Goal: Task Accomplishment & Management: Manage account settings

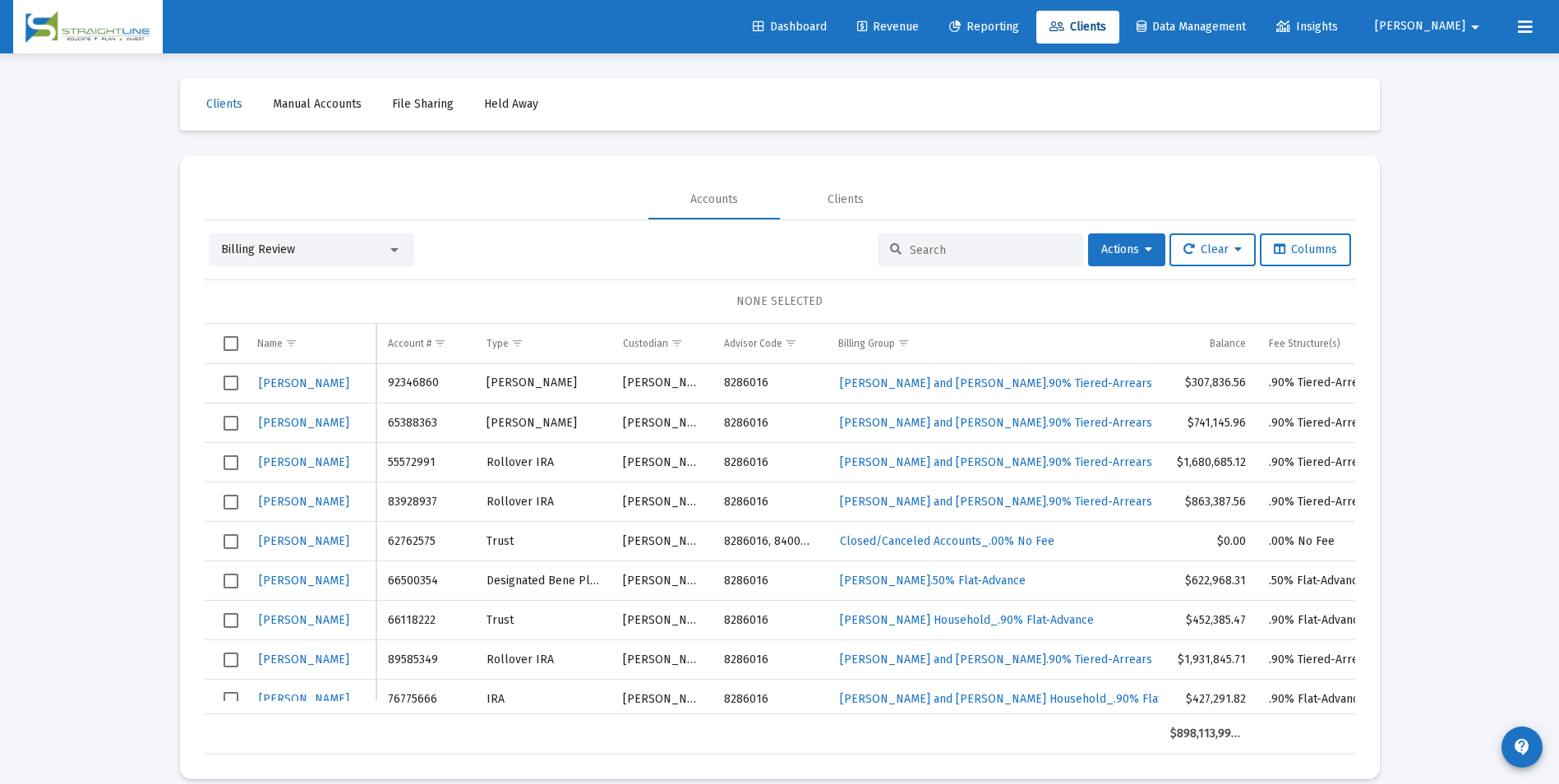
click at [398, 241] on div "Billing Review" at bounding box center [311, 250] width 205 height 33
click at [391, 248] on div at bounding box center [395, 250] width 8 height 4
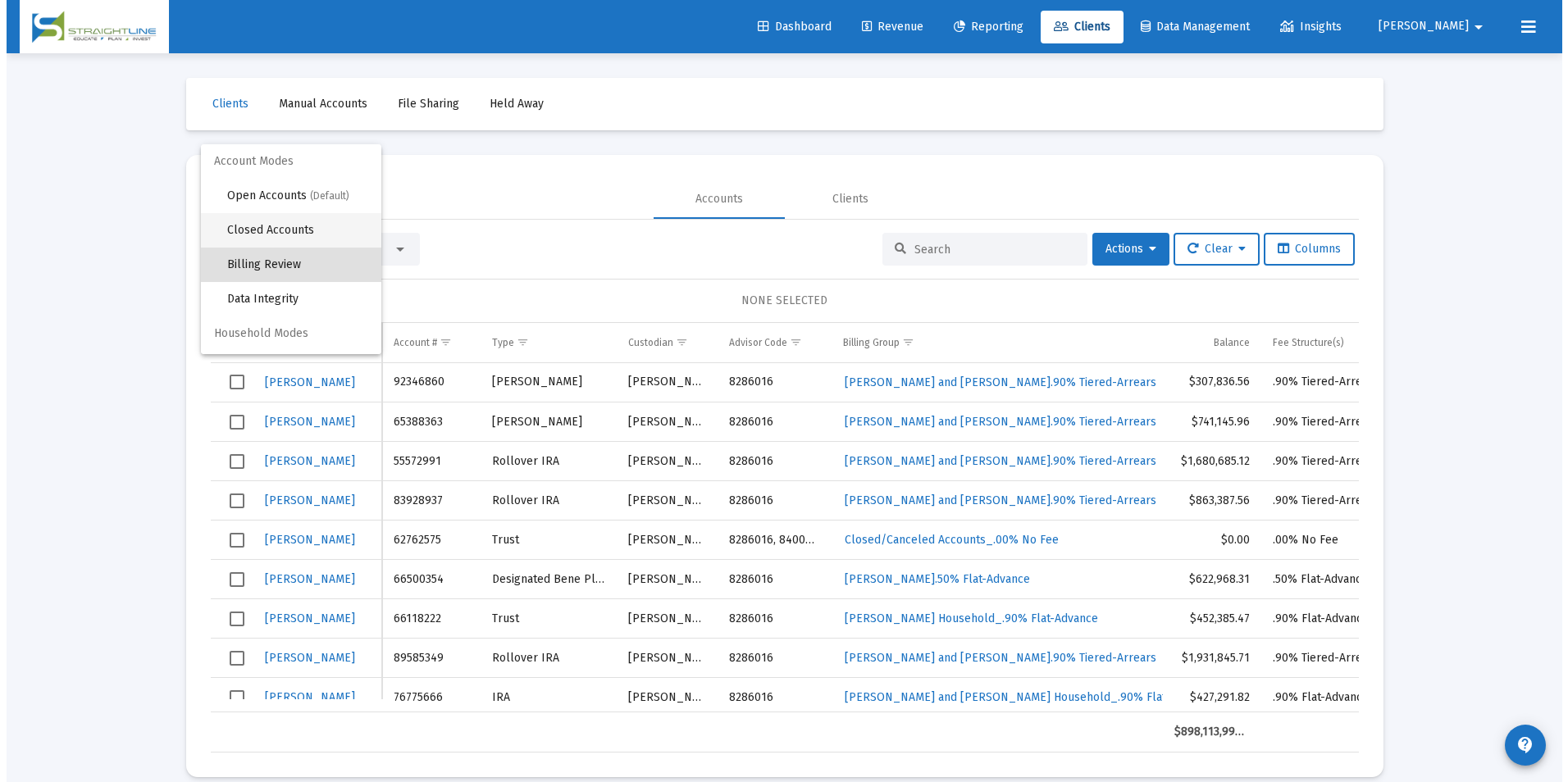
scroll to position [16, 0]
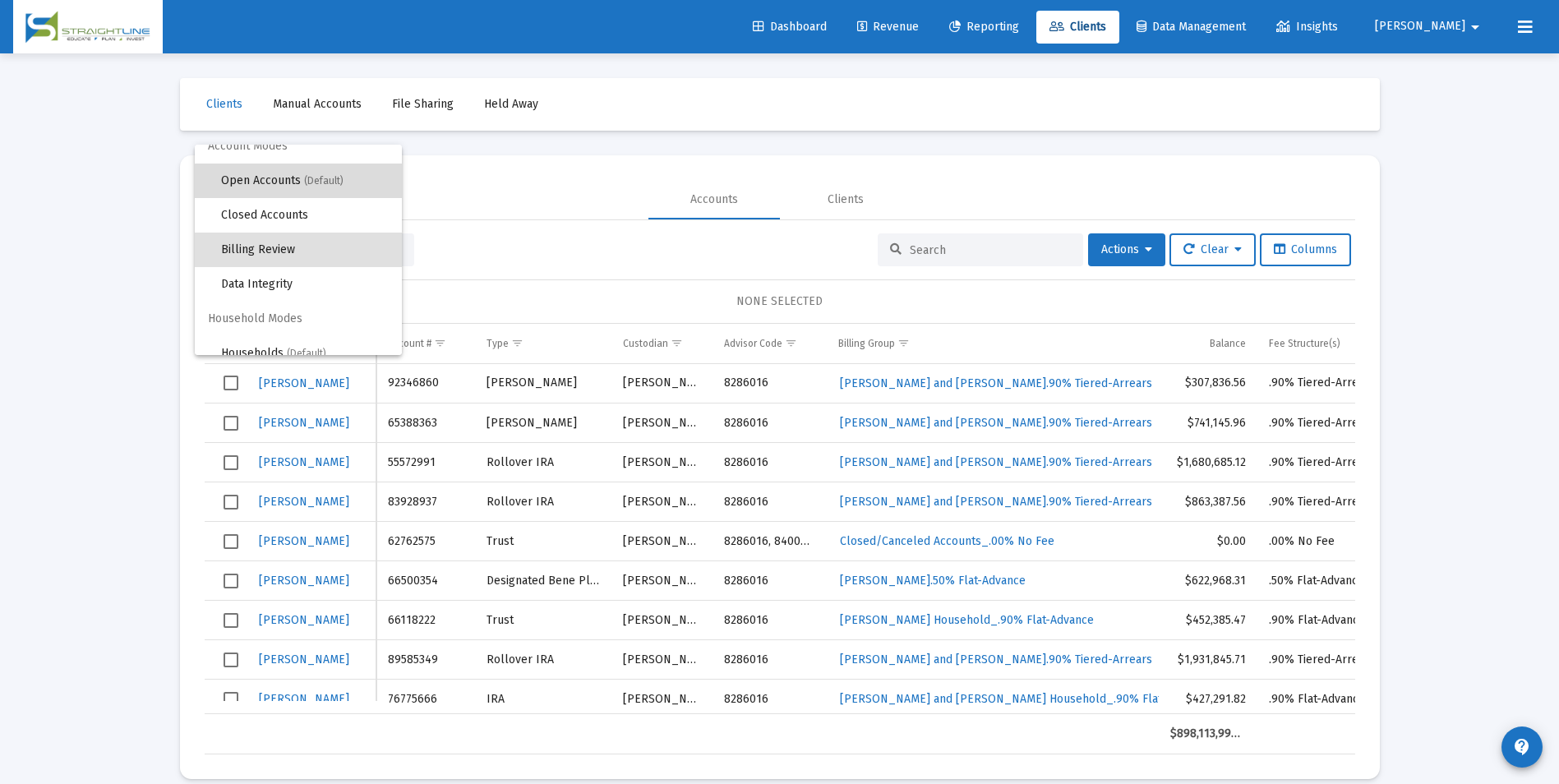
click at [362, 192] on span "Open Accounts (Default)" at bounding box center [305, 181] width 168 height 35
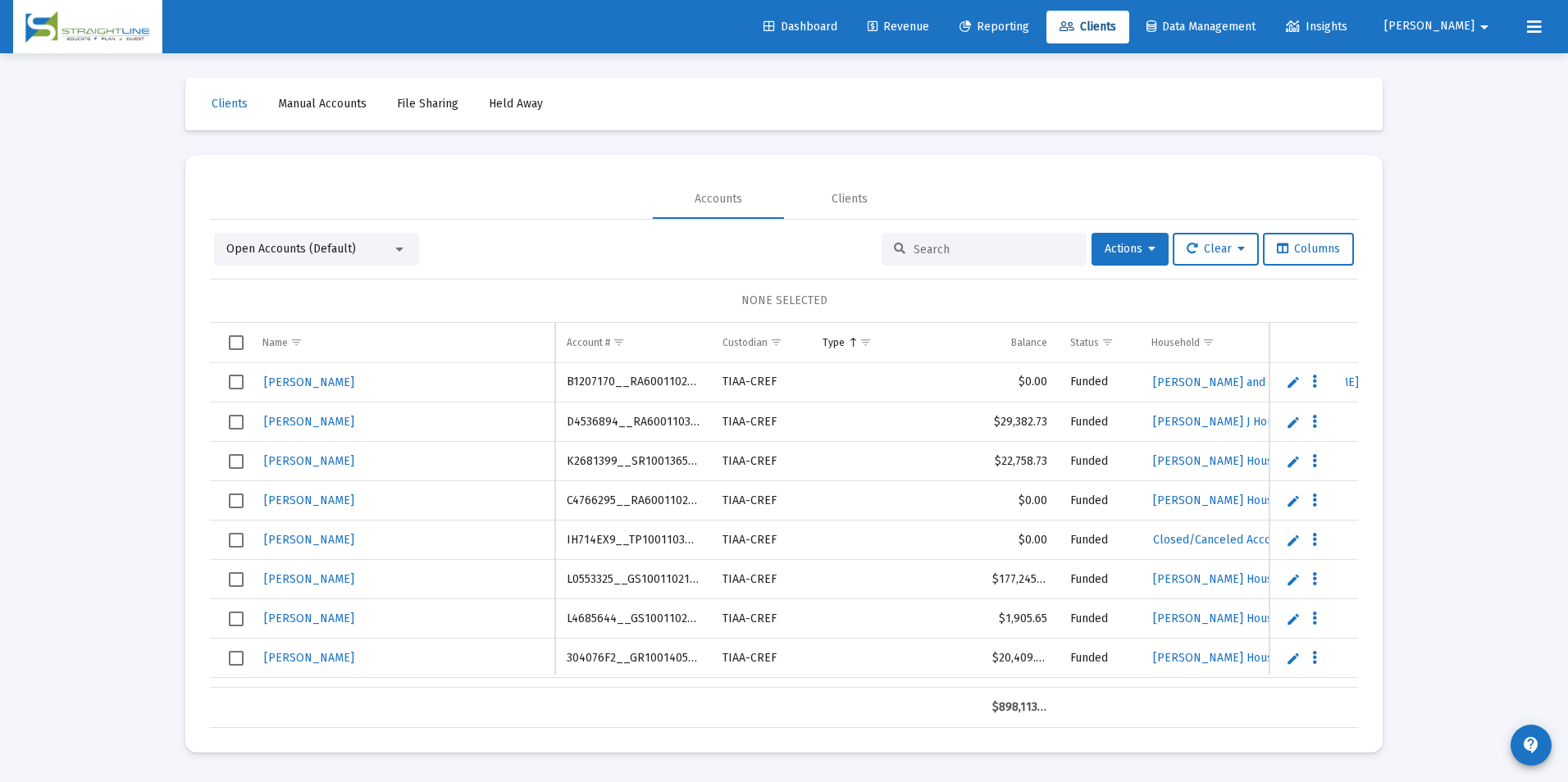
click at [949, 251] on input at bounding box center [994, 249] width 161 height 14
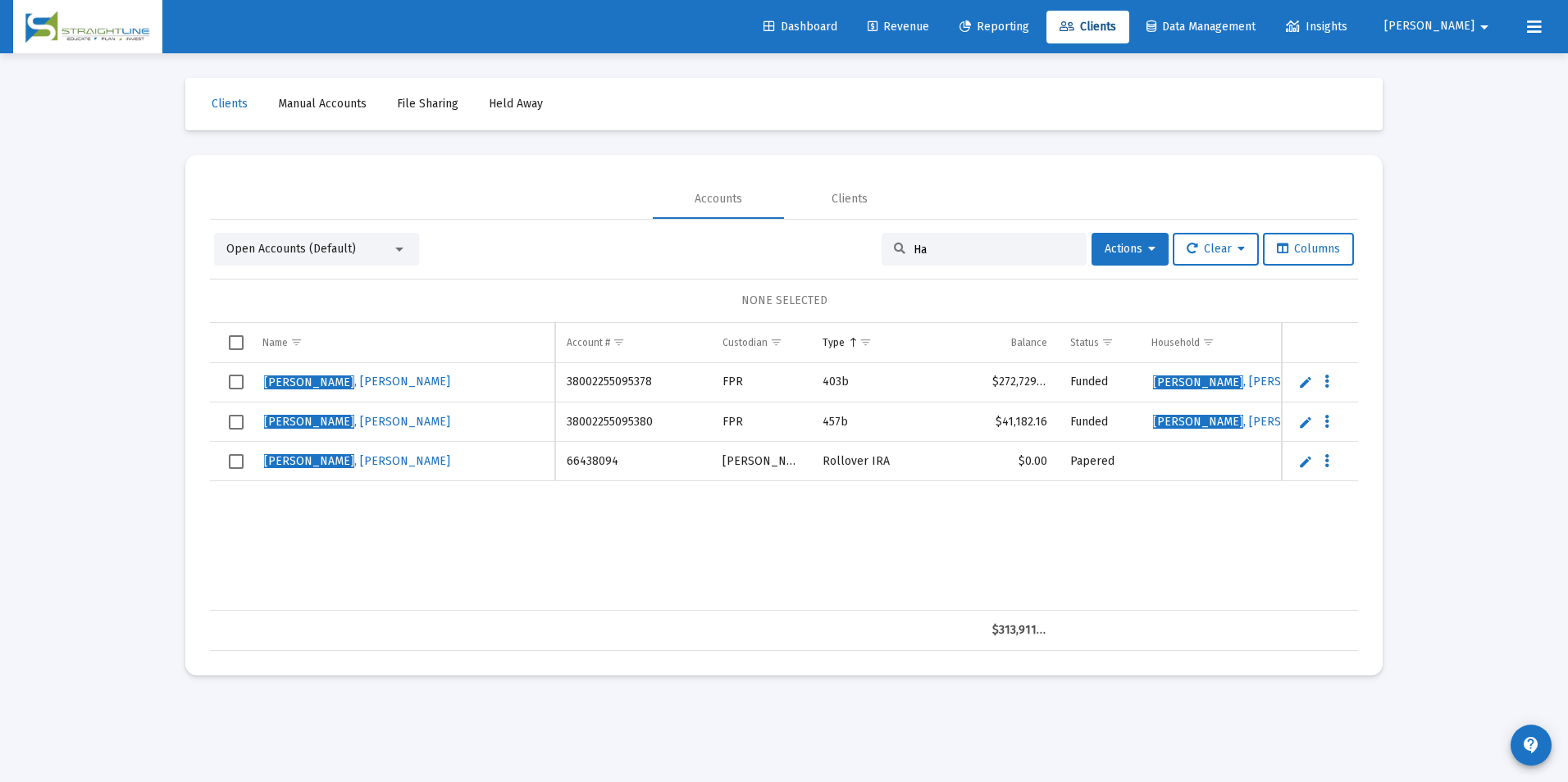
type input "H"
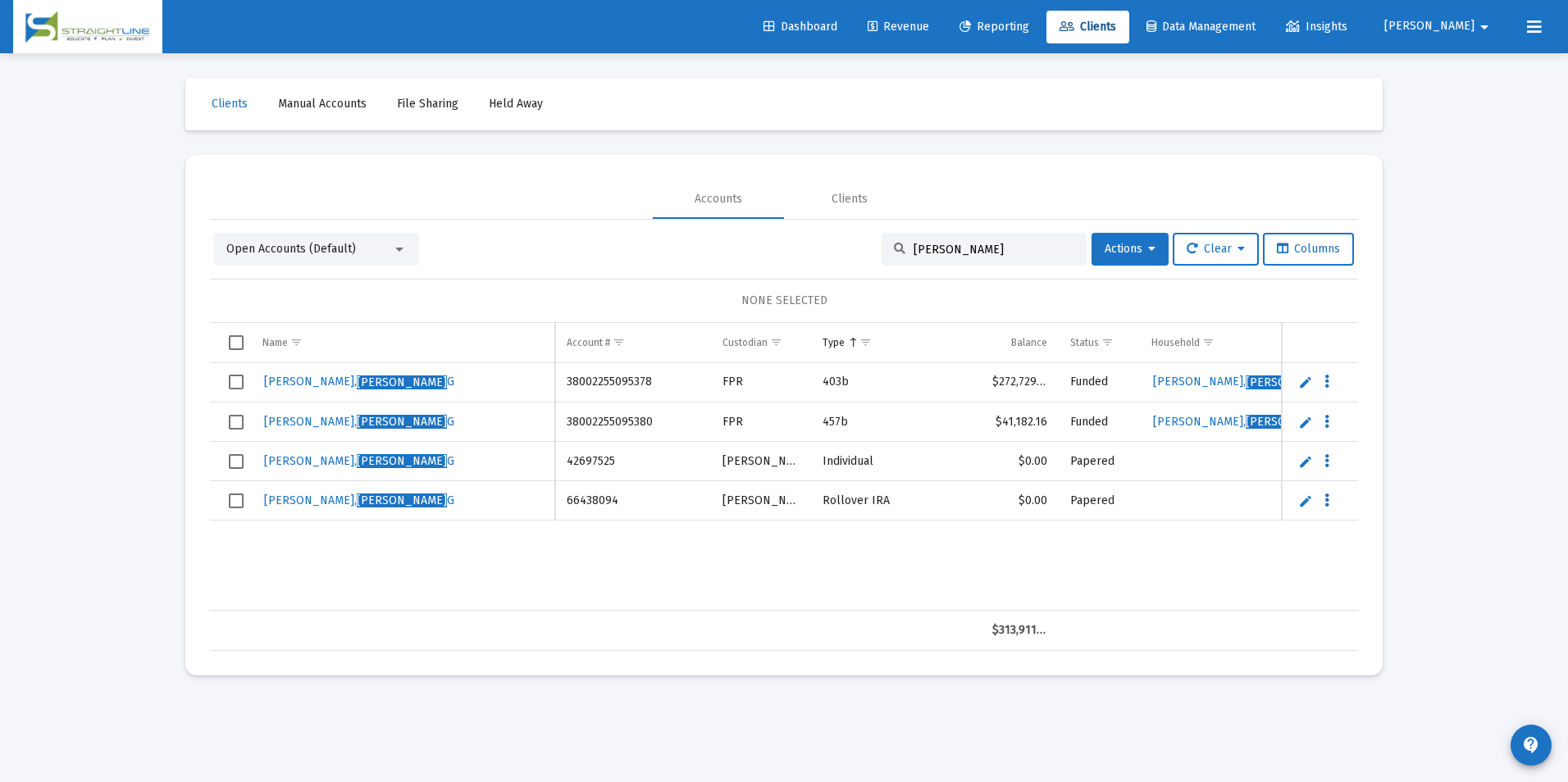
type input "[PERSON_NAME]"
click at [1309, 462] on link "Edit" at bounding box center [1305, 462] width 15 height 15
click at [272, 457] on input "[PERSON_NAME], [PERSON_NAME]" at bounding box center [402, 462] width 303 height 40
type input "[PERSON_NAME]"
click at [1304, 465] on link "Save" at bounding box center [1303, 462] width 15 height 15
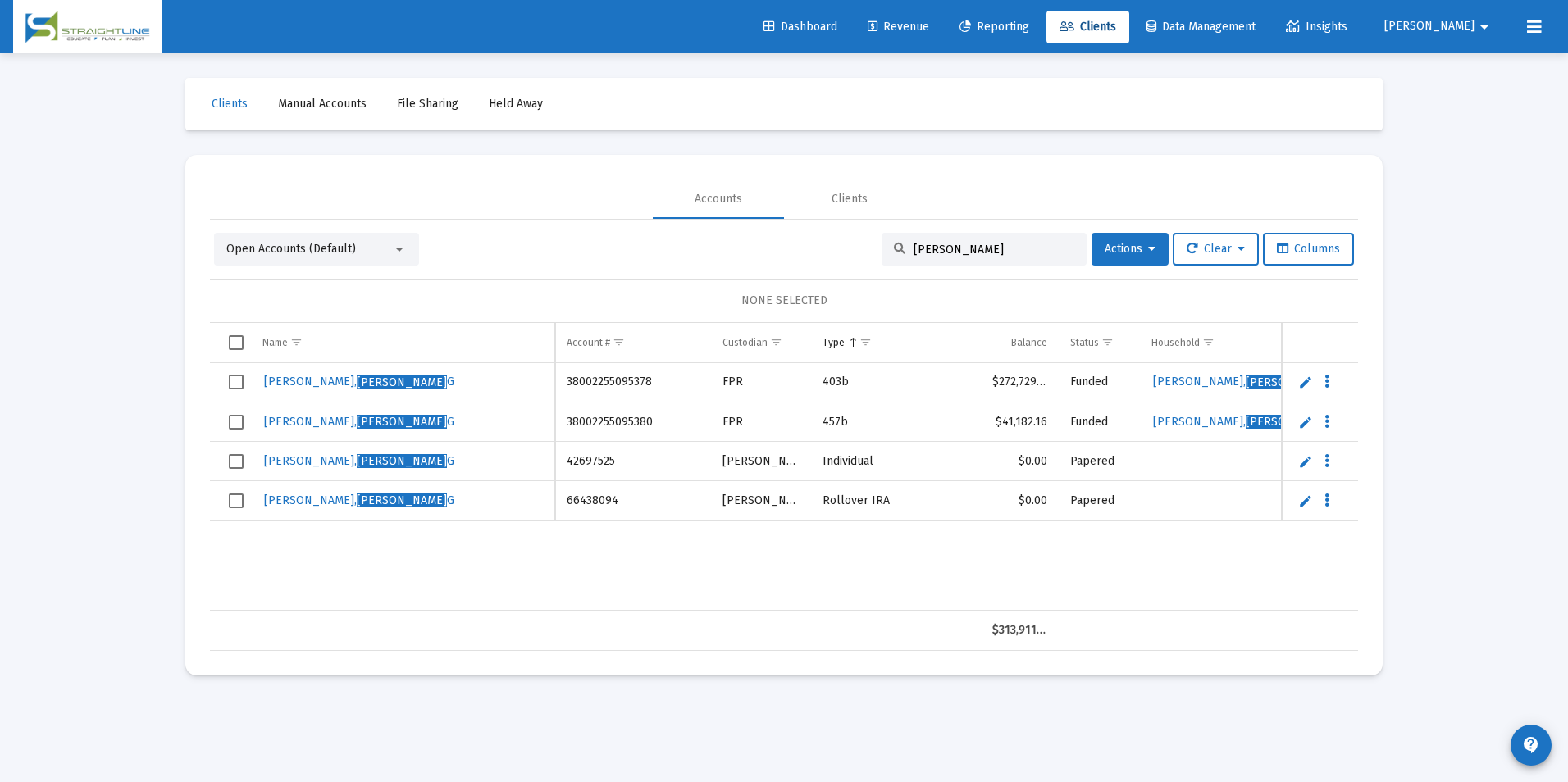
drag, startPoint x: 1033, startPoint y: 245, endPoint x: 772, endPoint y: 246, distance: 261.0
click at [772, 246] on div "Open Accounts (Default) [PERSON_NAME] Actions Clear Columns" at bounding box center [784, 249] width 1140 height 33
type input "M"
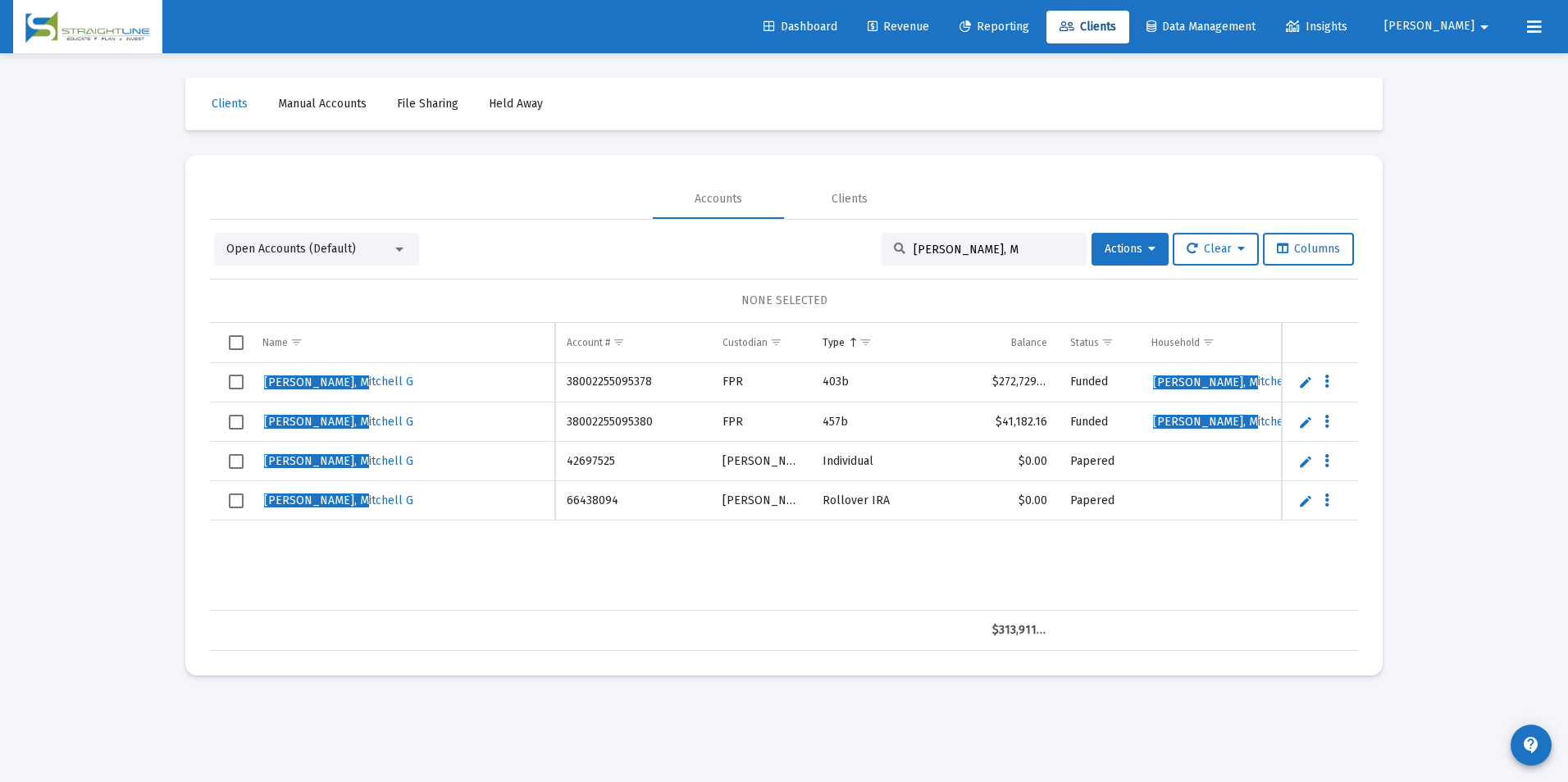
type input "[PERSON_NAME], M"
click at [241, 462] on span "Select row" at bounding box center [236, 462] width 15 height 15
click at [237, 492] on td "Data grid" at bounding box center [230, 501] width 41 height 40
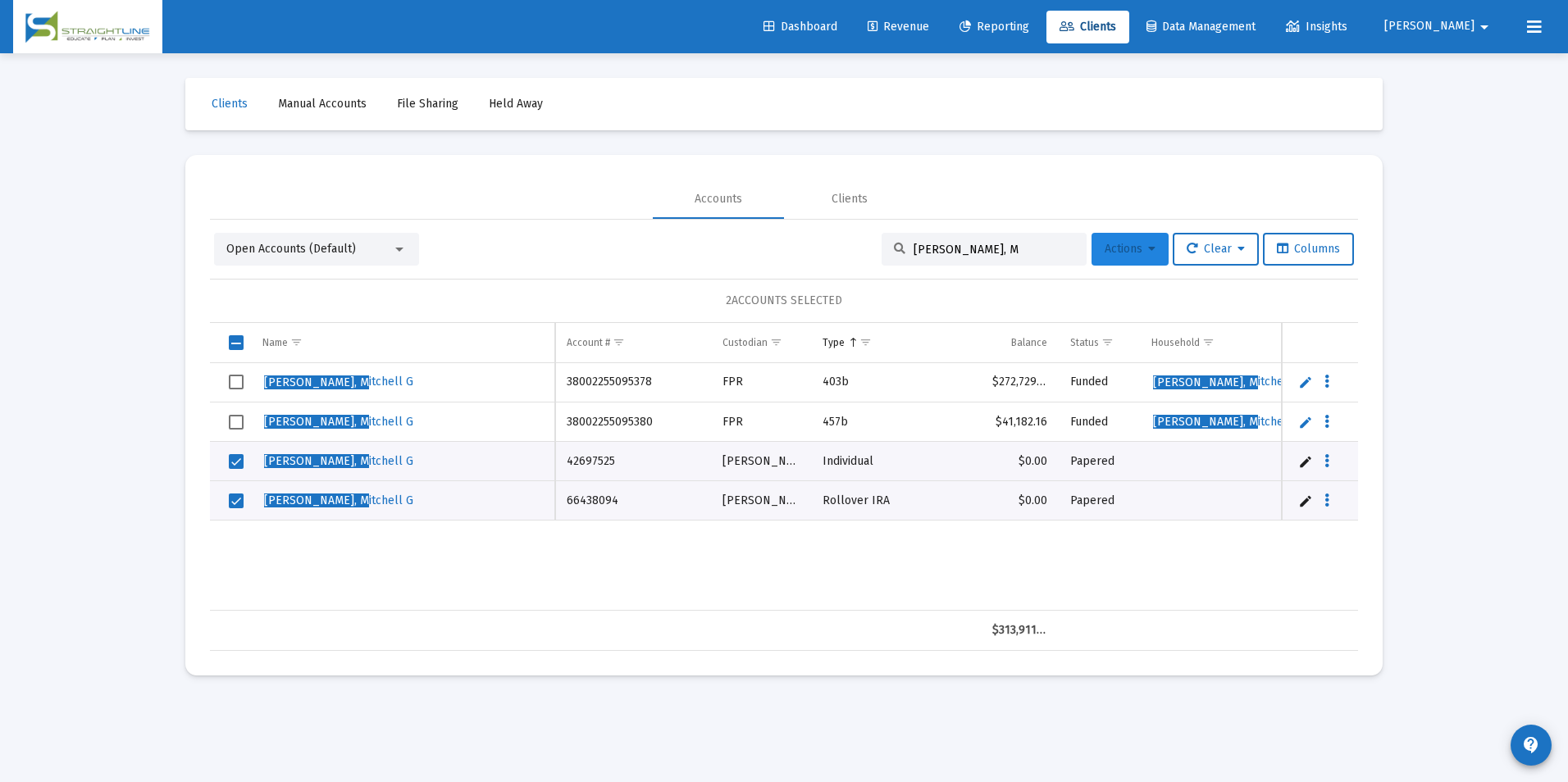
click at [1105, 245] on span "Actions" at bounding box center [1130, 249] width 51 height 14
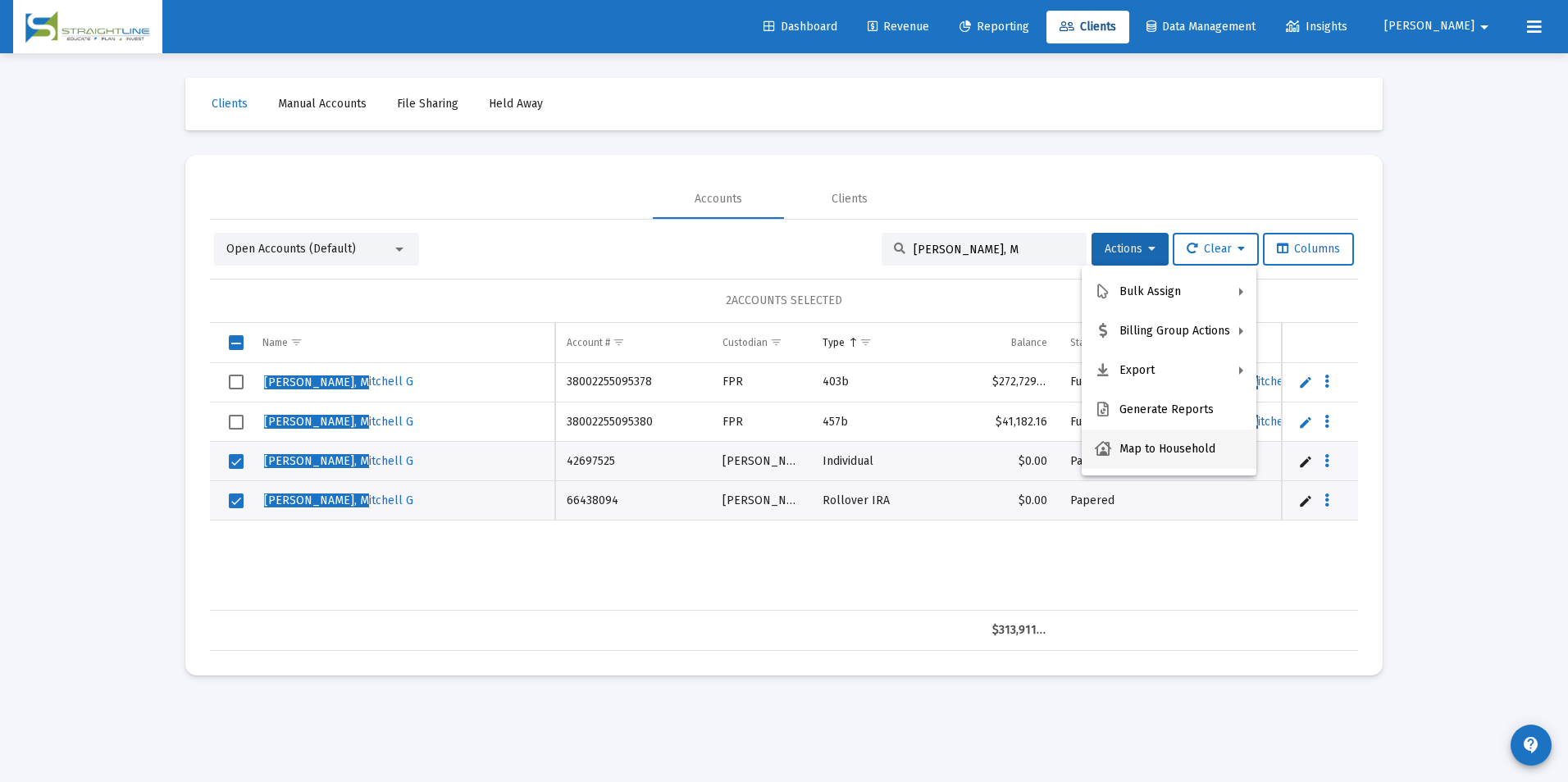
click at [1152, 437] on button "Map to Household" at bounding box center [1168, 449] width 174 height 40
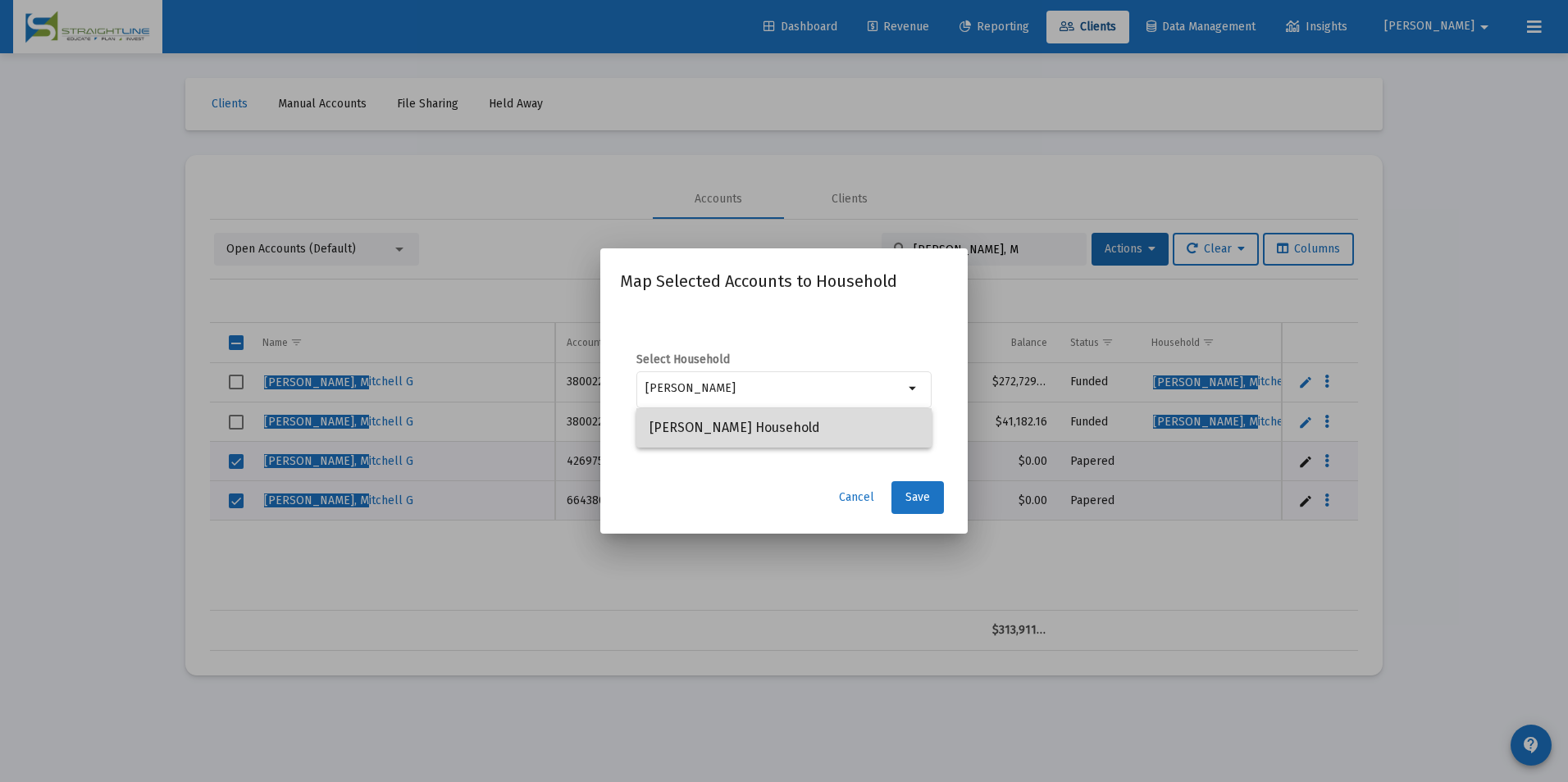
click at [713, 438] on span "[PERSON_NAME] Household" at bounding box center [784, 428] width 269 height 40
type input "[PERSON_NAME] Household"
click at [927, 508] on button "Save" at bounding box center [918, 498] width 53 height 33
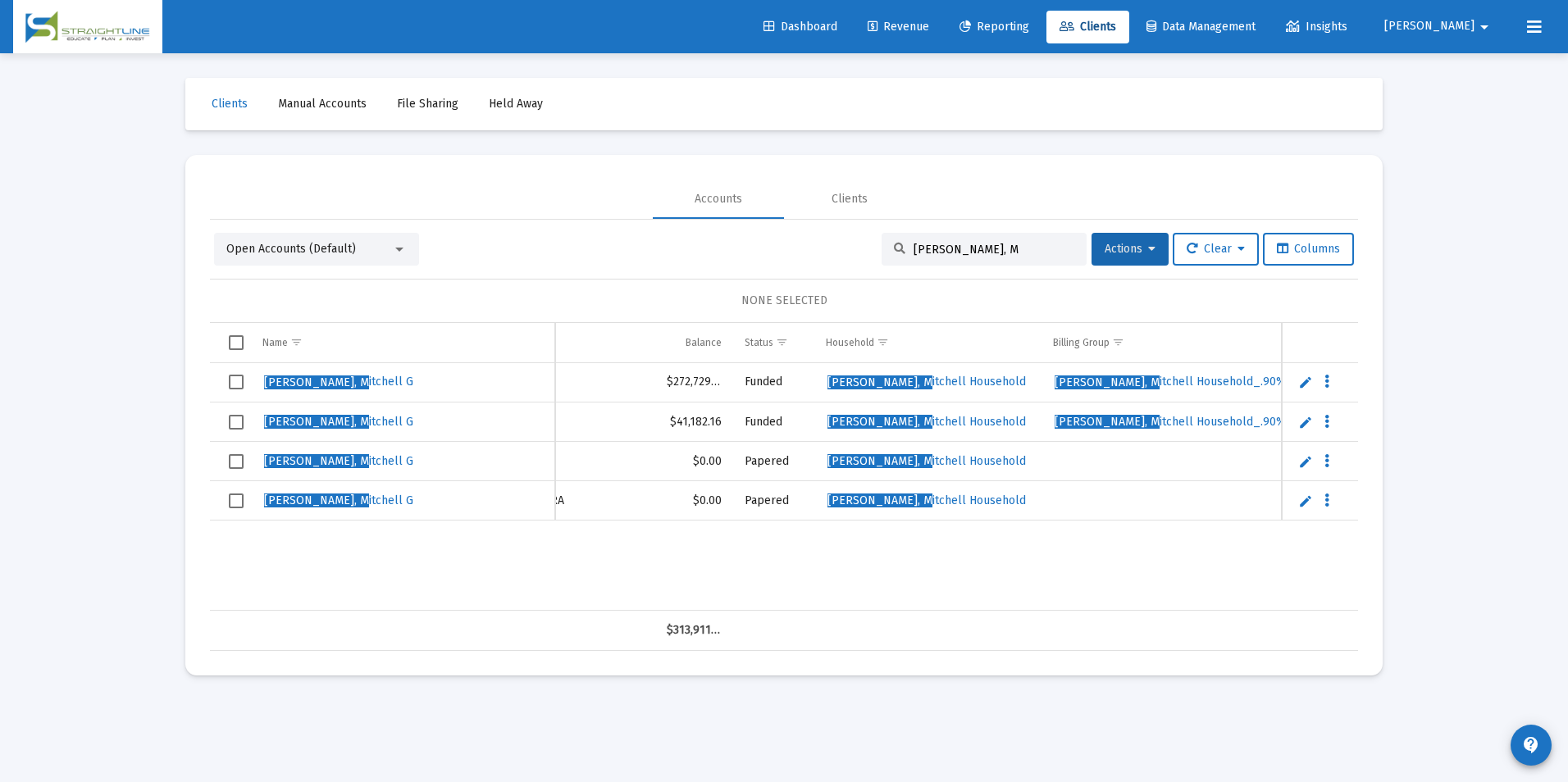
scroll to position [0, 391]
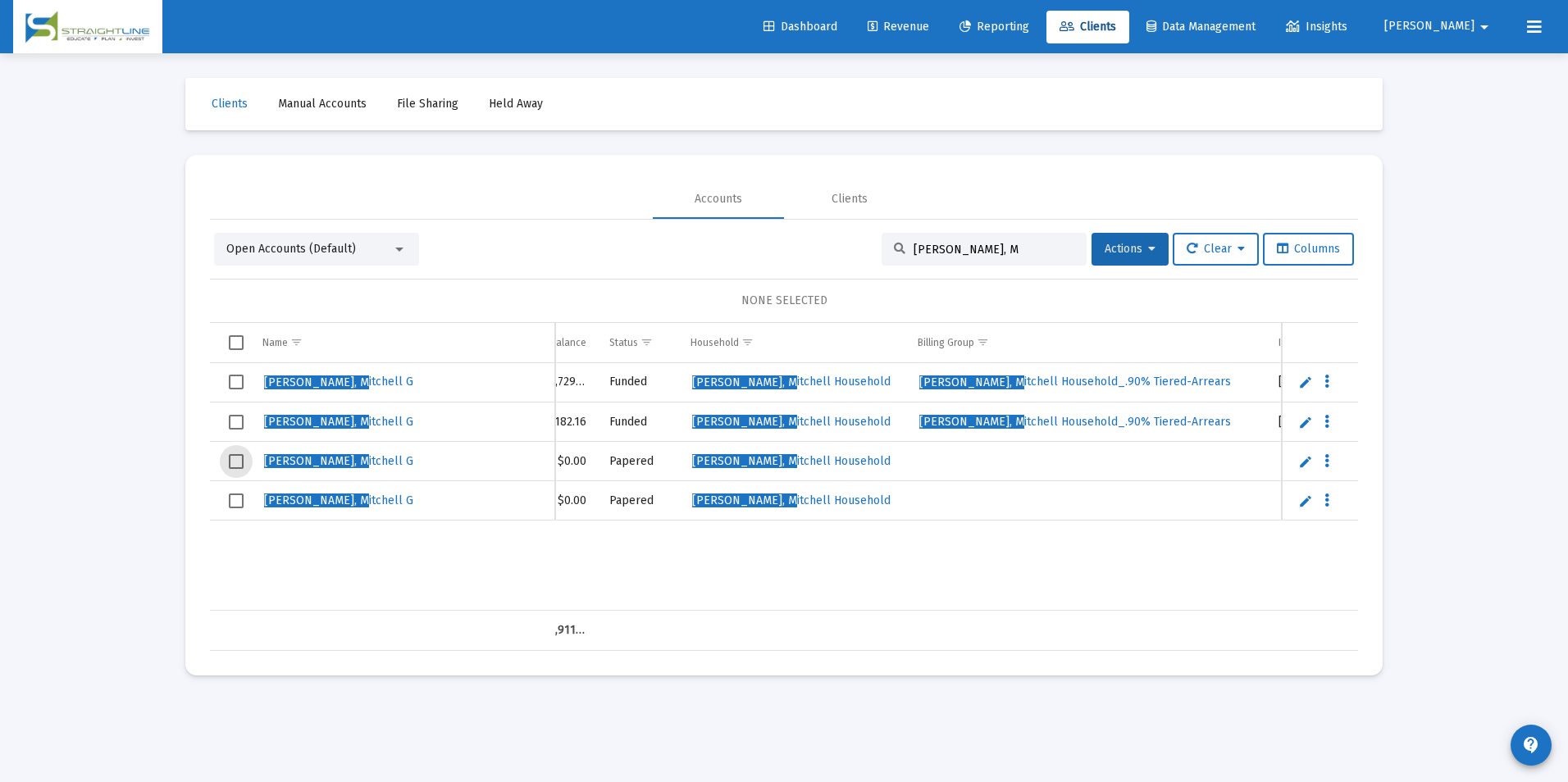
click at [240, 465] on span "Select row" at bounding box center [236, 462] width 15 height 15
click at [237, 500] on span "Select row" at bounding box center [236, 501] width 15 height 15
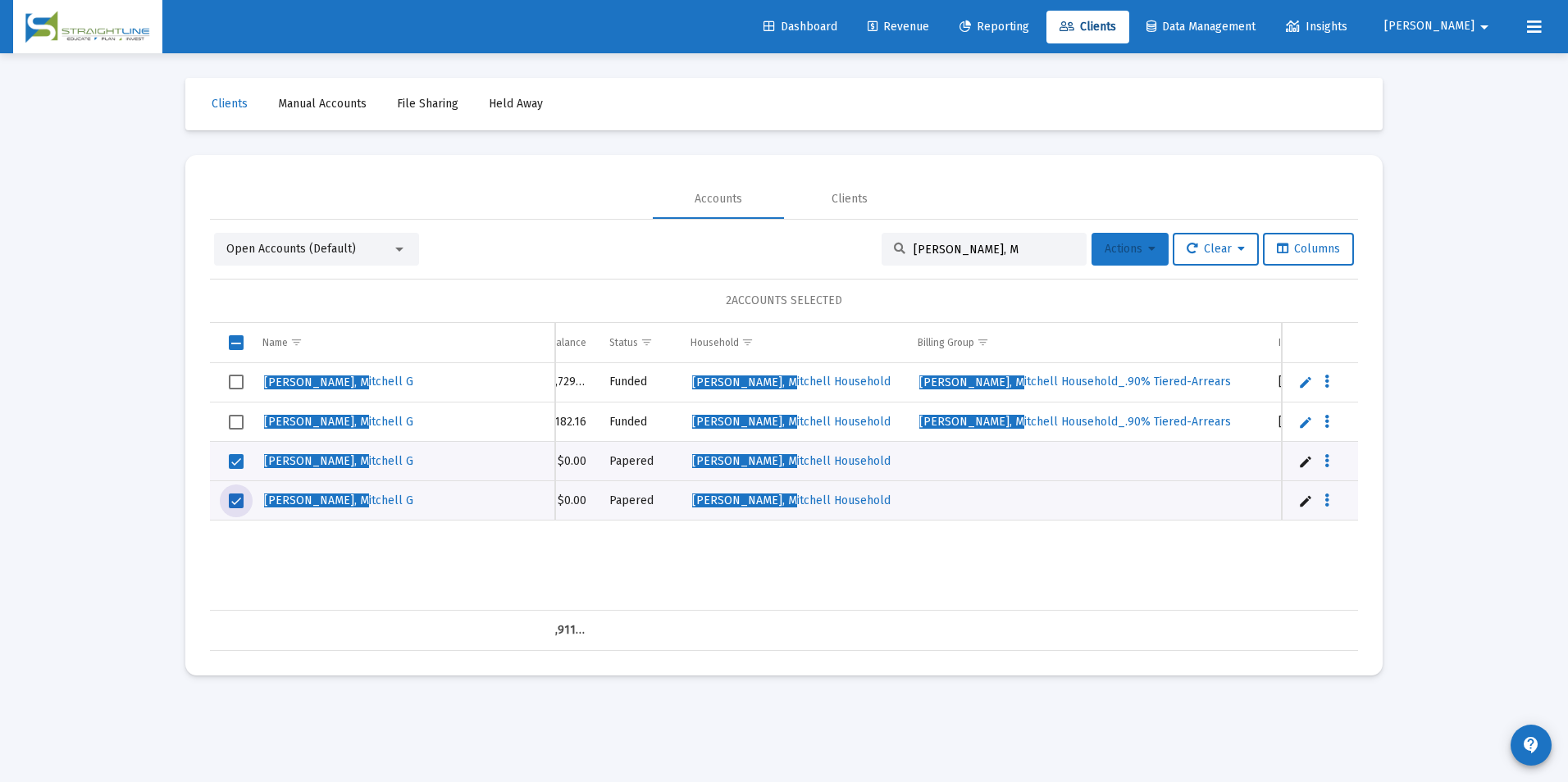
click at [1113, 245] on span "Actions" at bounding box center [1130, 249] width 51 height 14
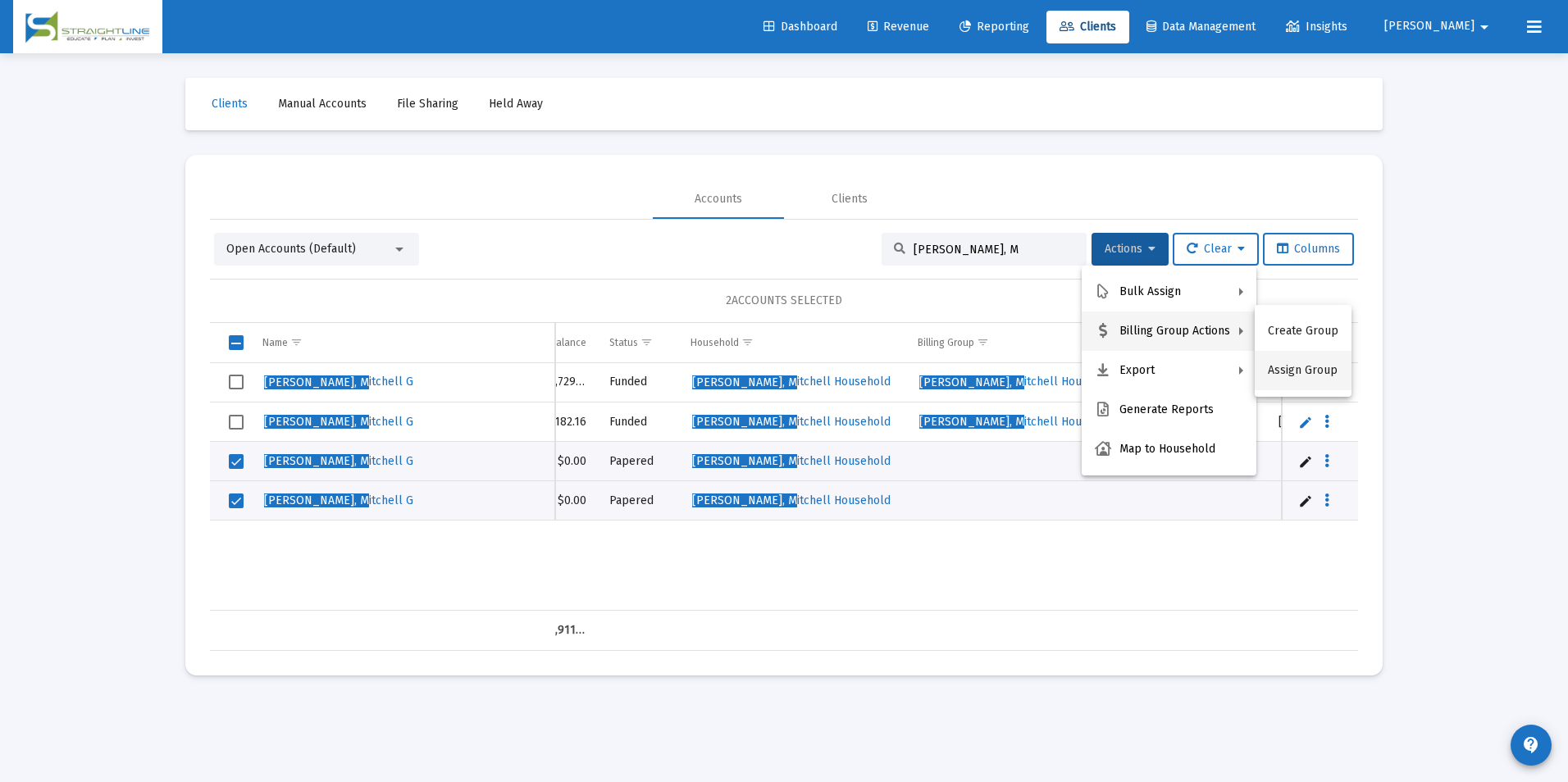
click at [1289, 372] on button "Assign Group" at bounding box center [1303, 371] width 97 height 40
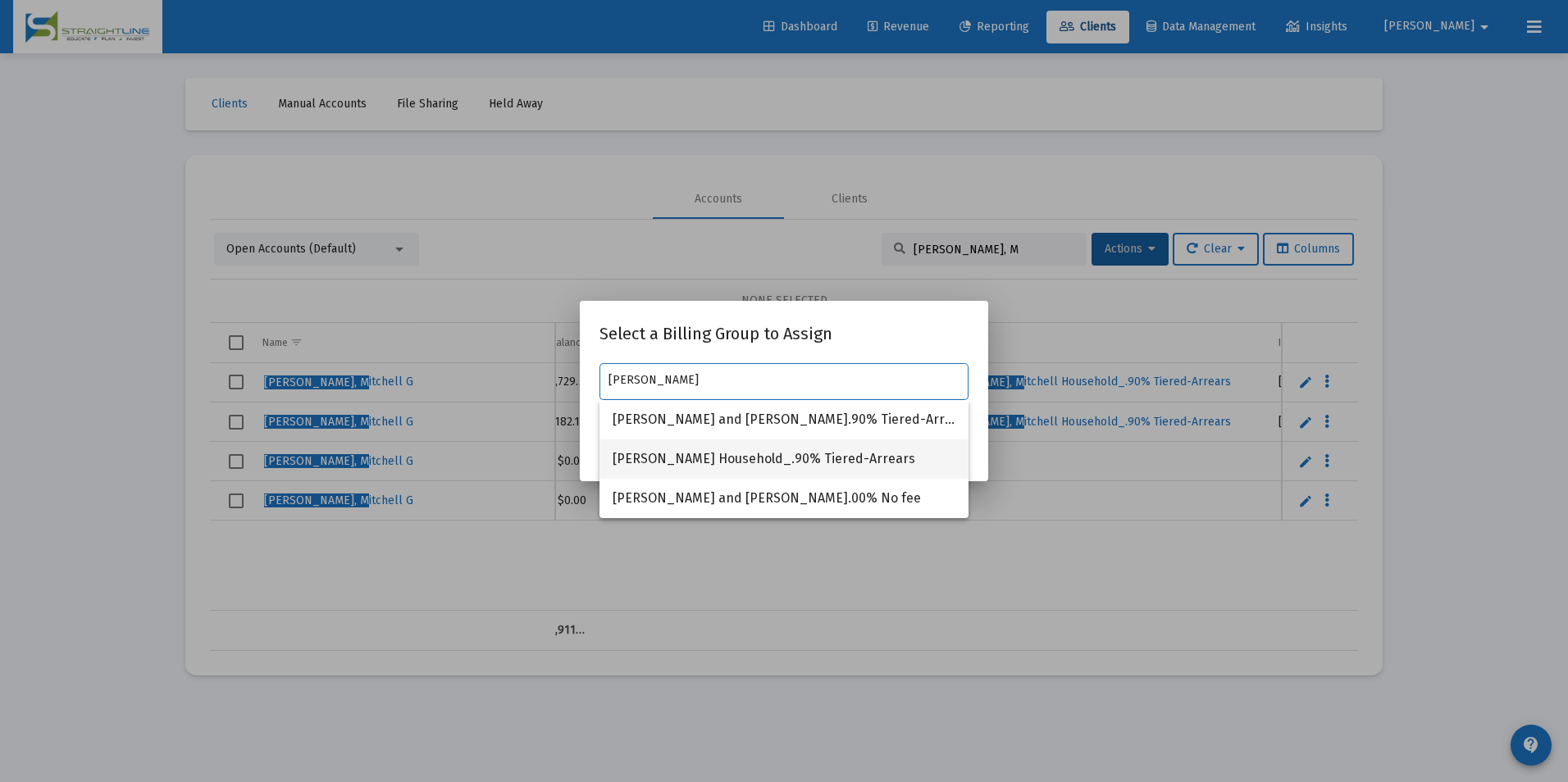
click at [762, 467] on span "[PERSON_NAME] Household_.90% Tiered-Arrears" at bounding box center [784, 459] width 343 height 40
type input "[PERSON_NAME] Household_.90% Tiered-Arrears"
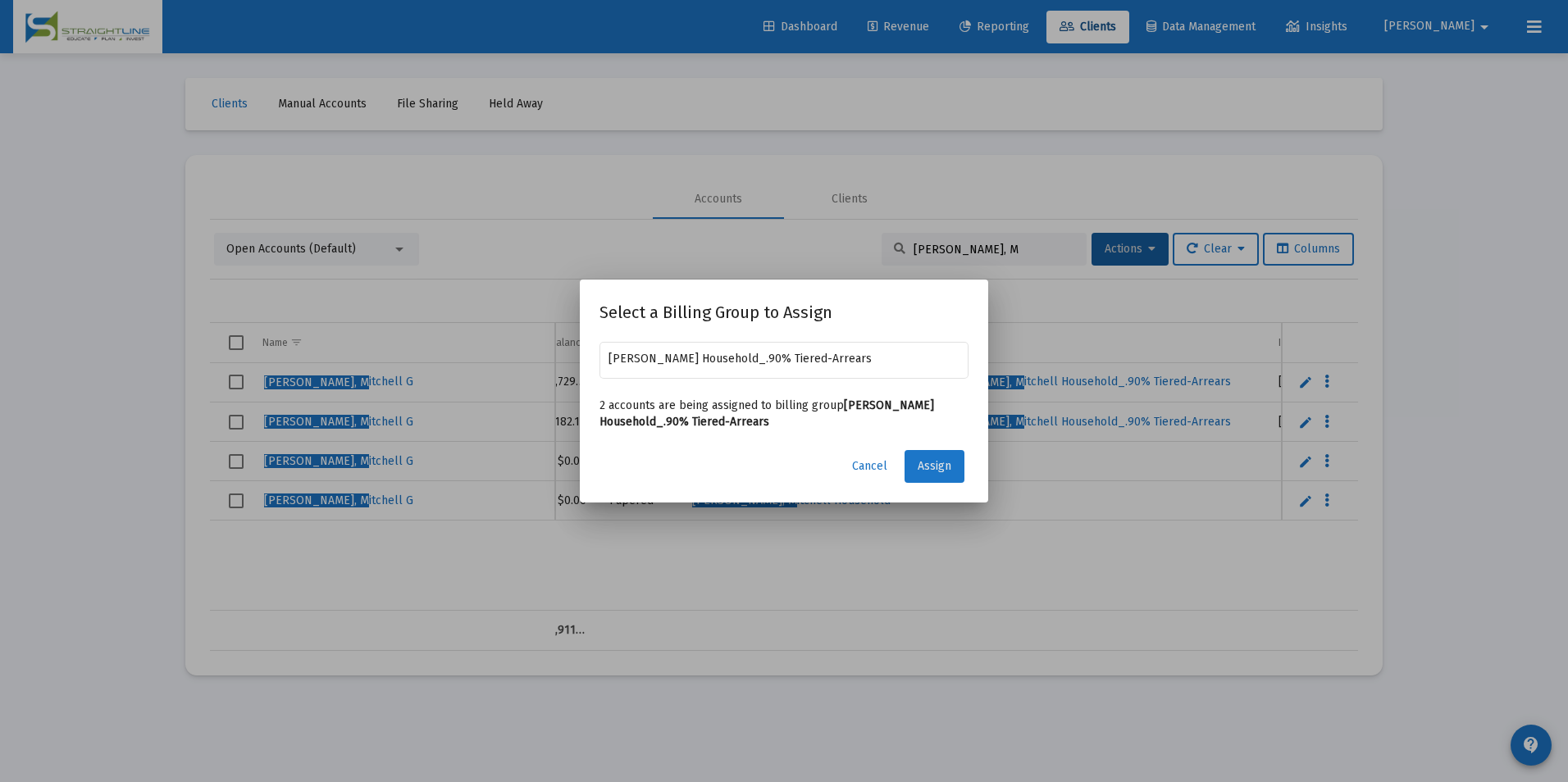
click at [936, 459] on span "Assign" at bounding box center [934, 466] width 34 height 14
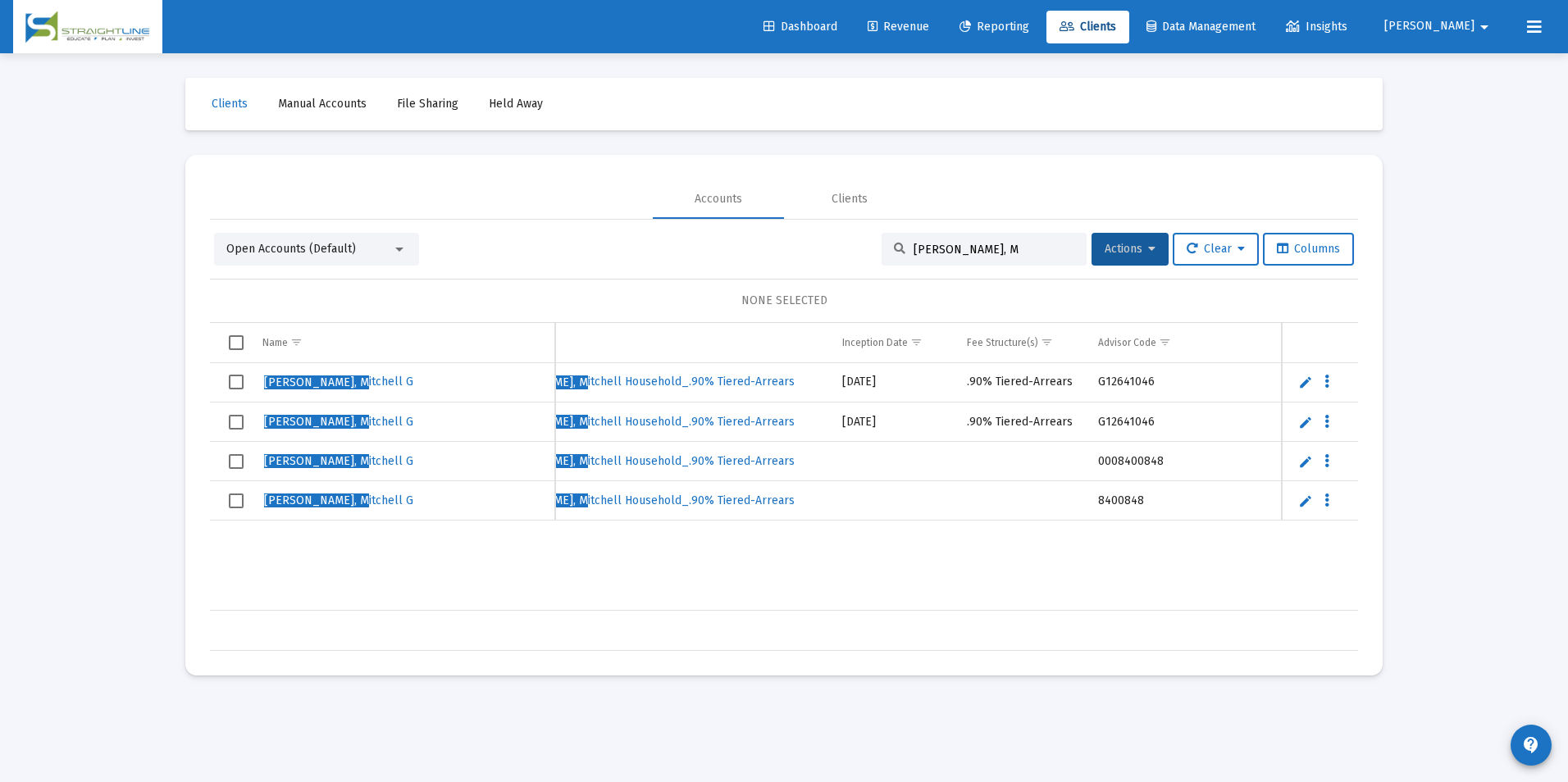
scroll to position [0, 922]
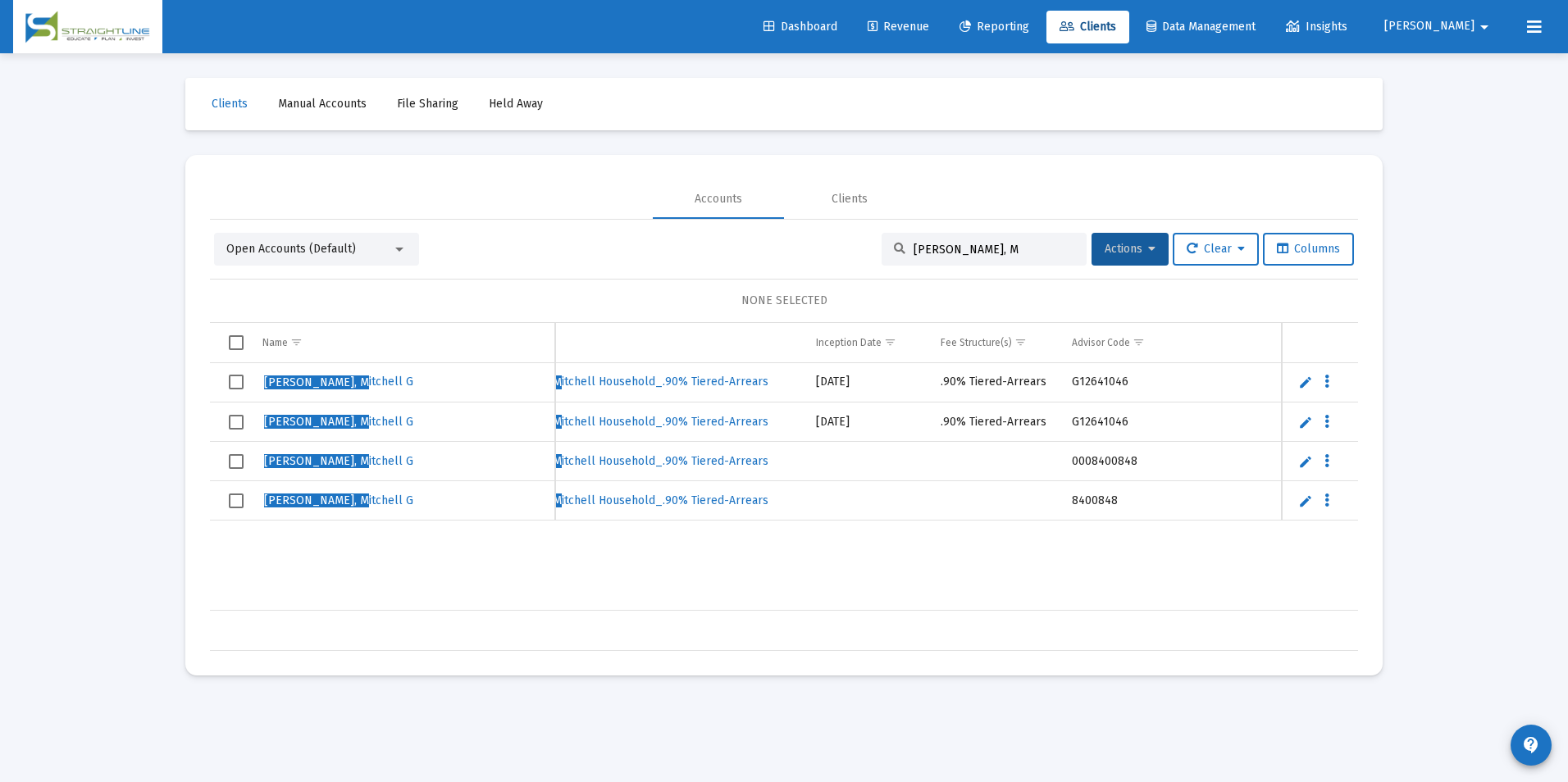
click at [235, 457] on span "Select row" at bounding box center [236, 462] width 15 height 15
click at [248, 502] on td "Data grid" at bounding box center [230, 501] width 41 height 40
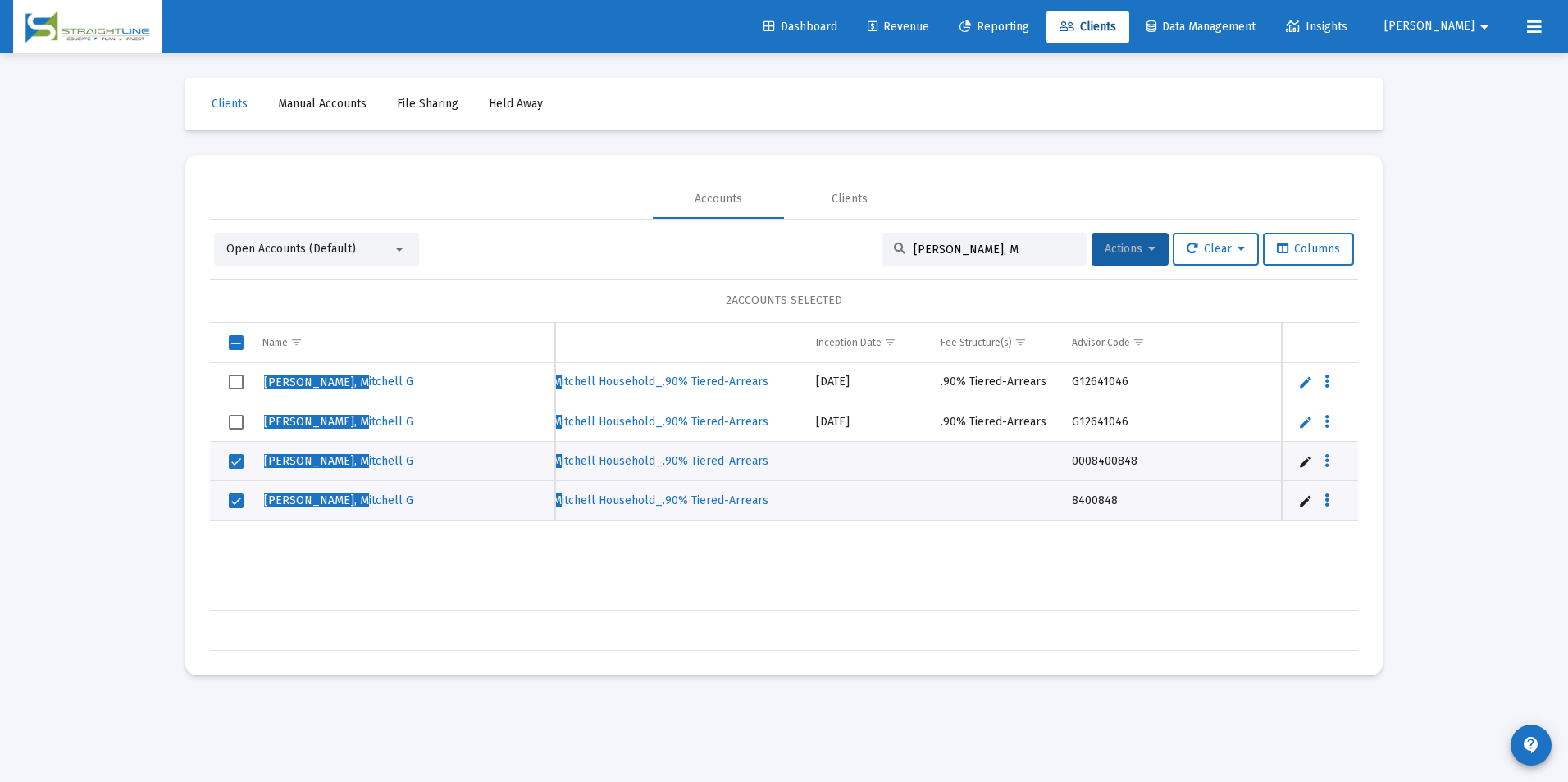
click at [1101, 257] on button "Actions" at bounding box center [1129, 249] width 77 height 33
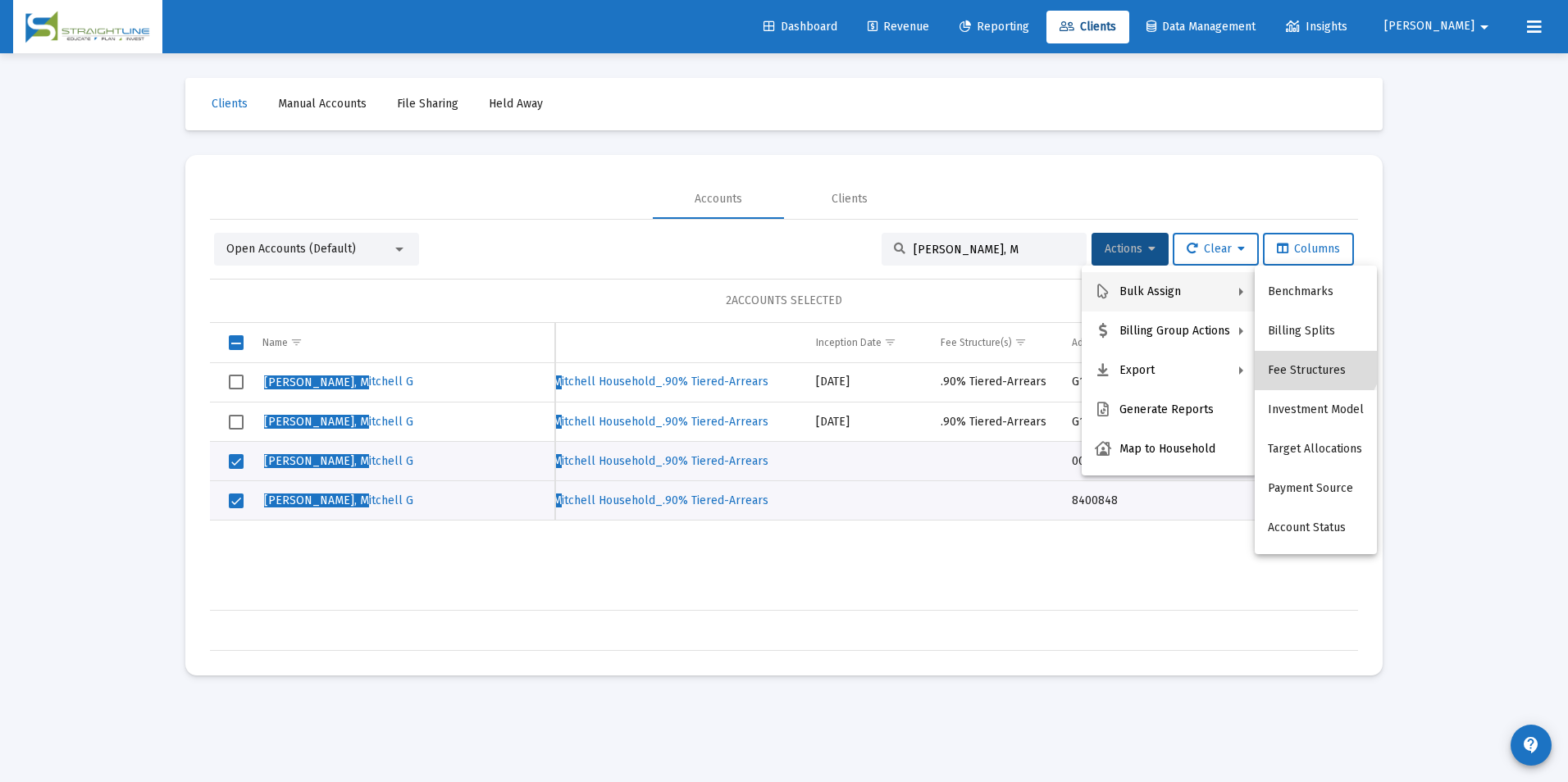
click at [1295, 351] on button "Fee Structures" at bounding box center [1316, 371] width 122 height 40
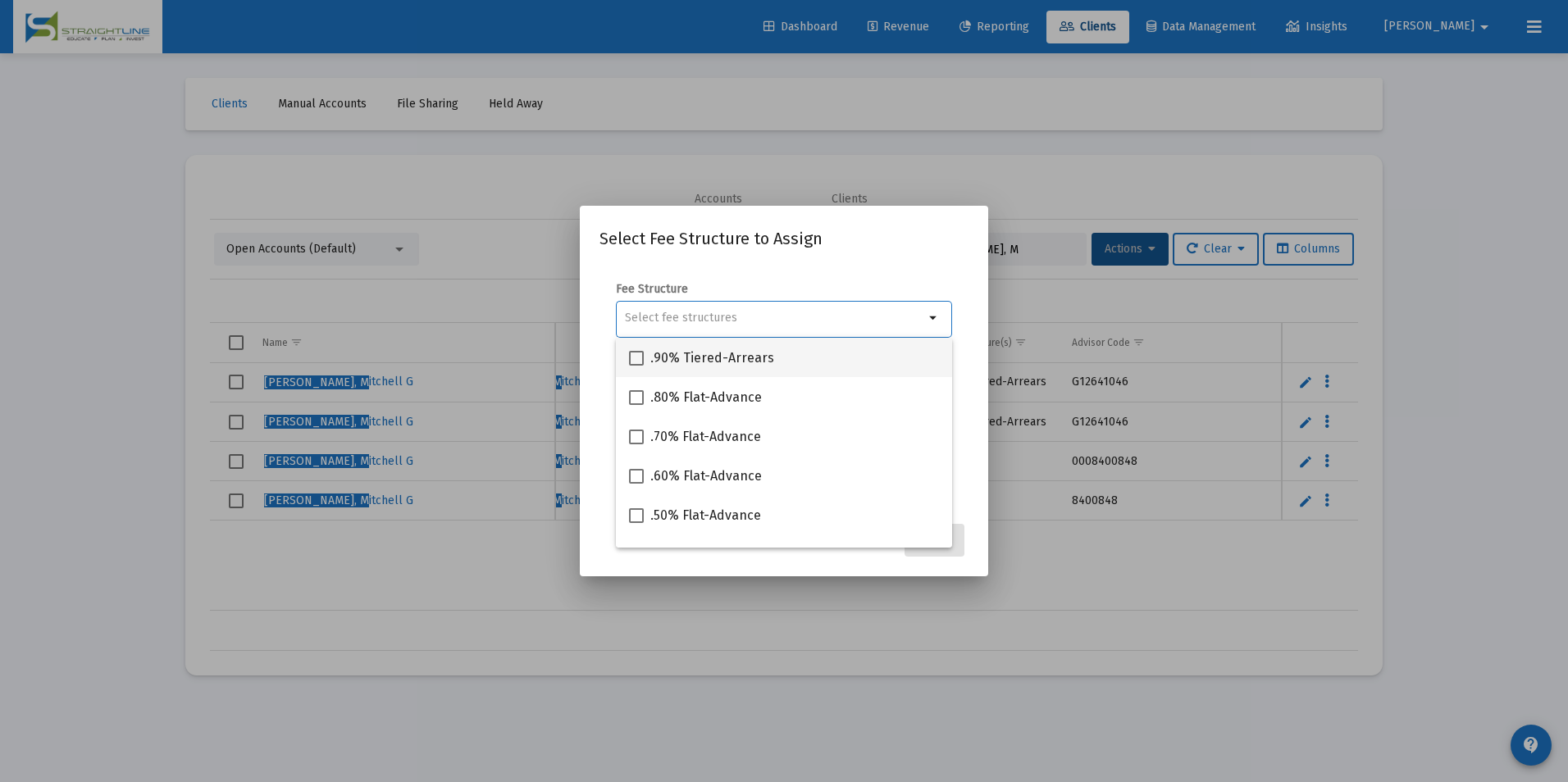
click at [834, 353] on div ".90% Tiered-Arrears" at bounding box center [783, 358] width 310 height 40
checkbox input "true"
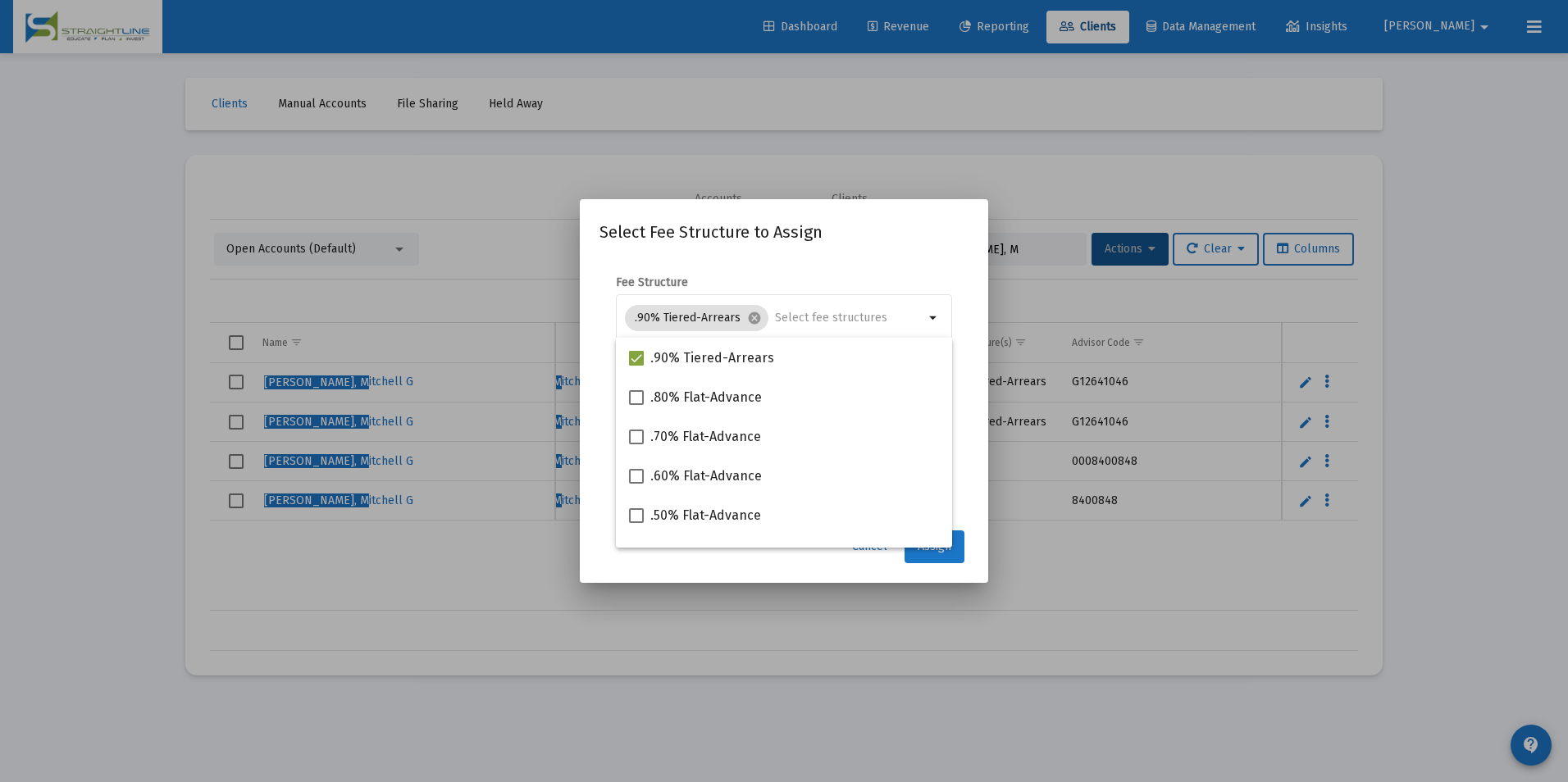
click at [953, 560] on button "Assign" at bounding box center [934, 547] width 59 height 33
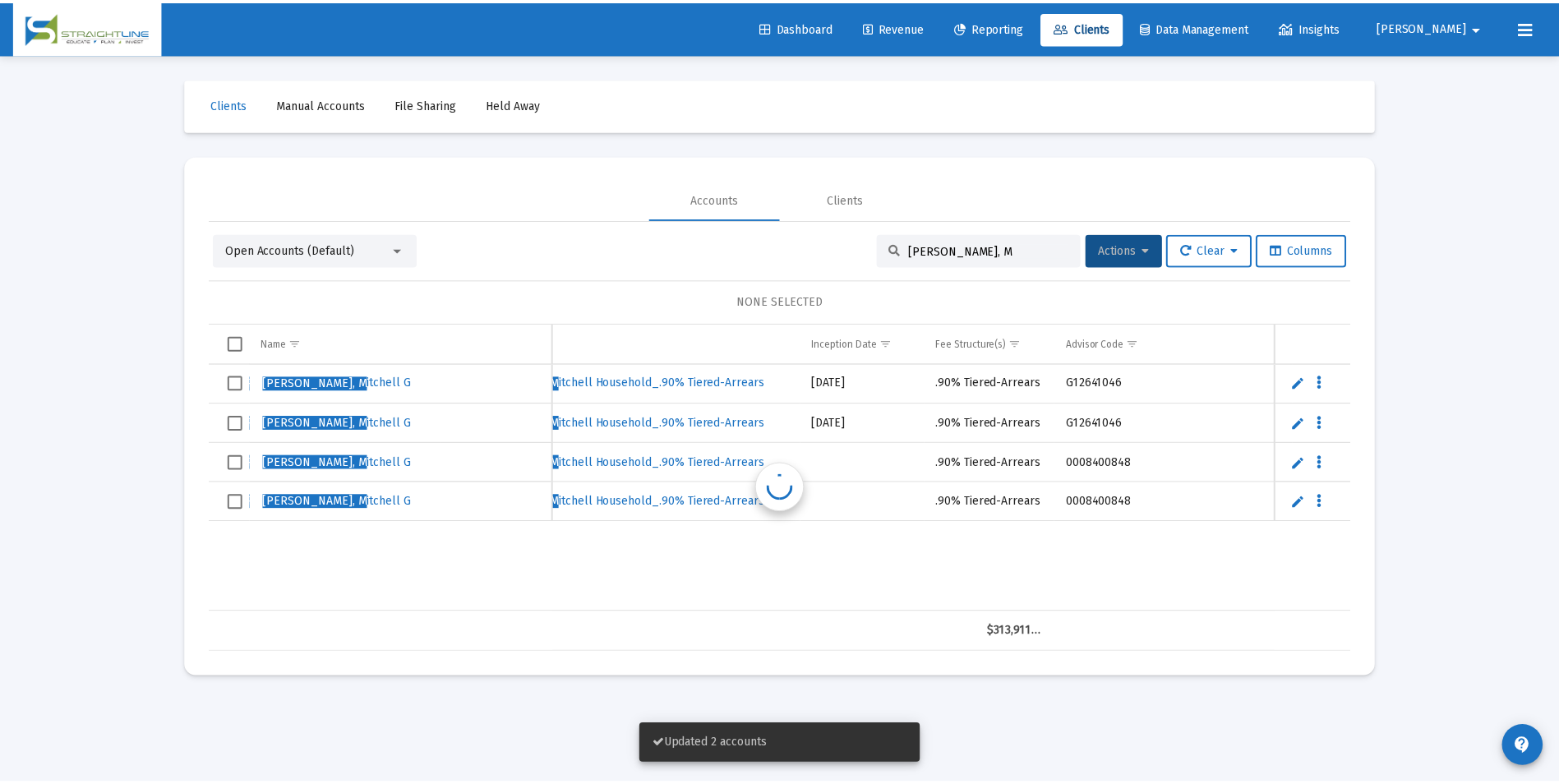
scroll to position [0, 926]
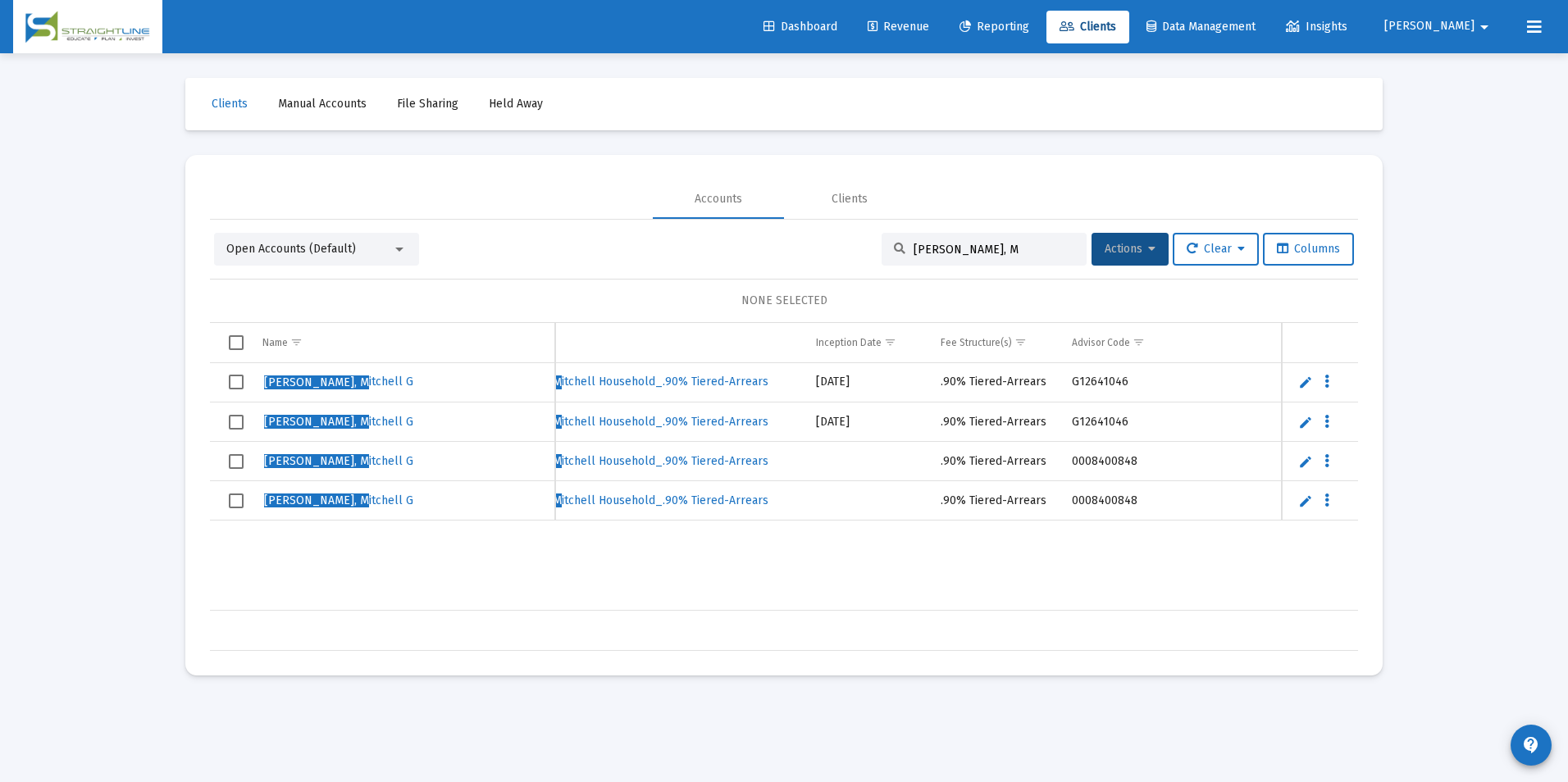
click at [929, 31] on span "Revenue" at bounding box center [898, 26] width 61 height 14
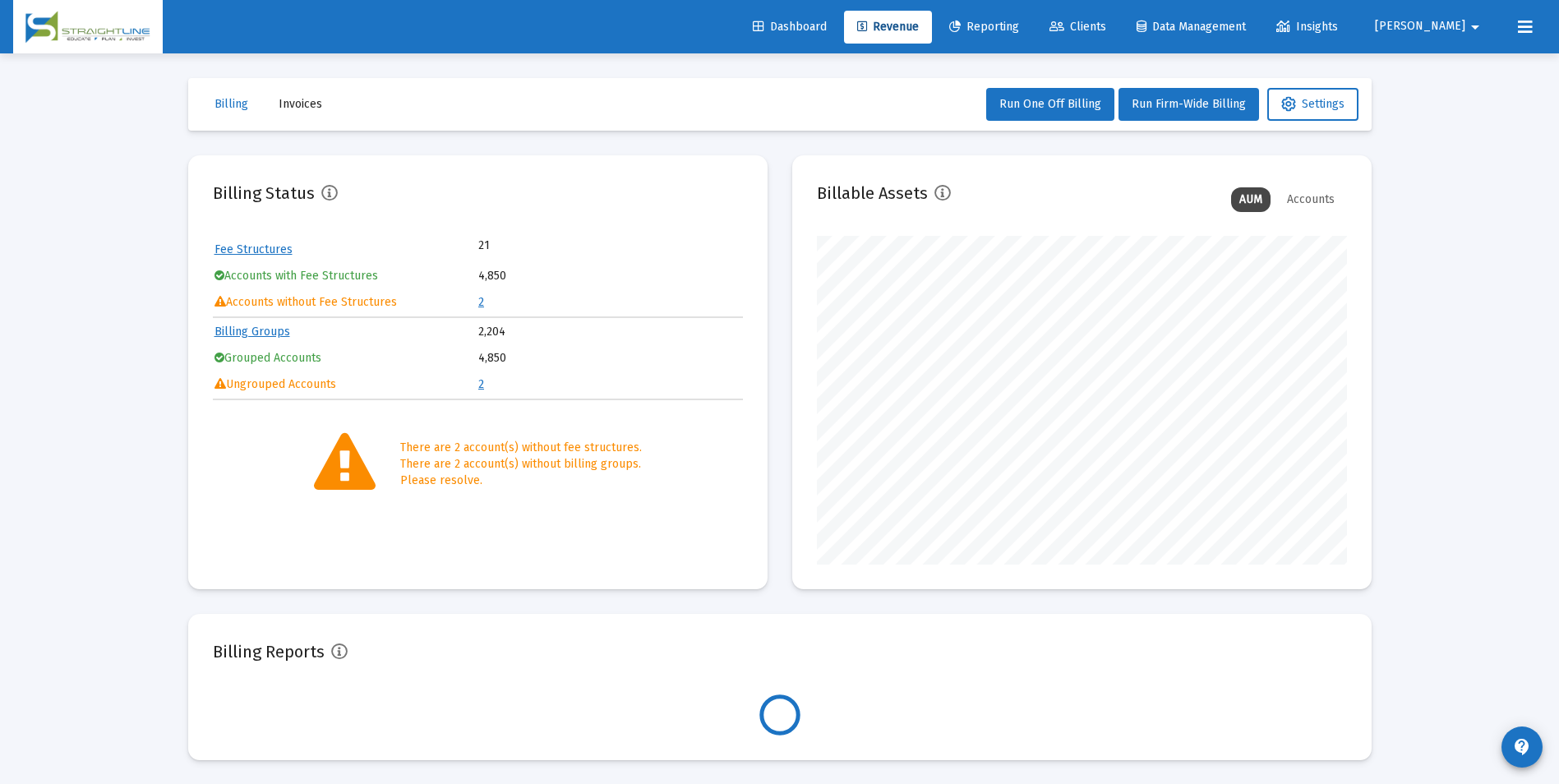
scroll to position [329, 530]
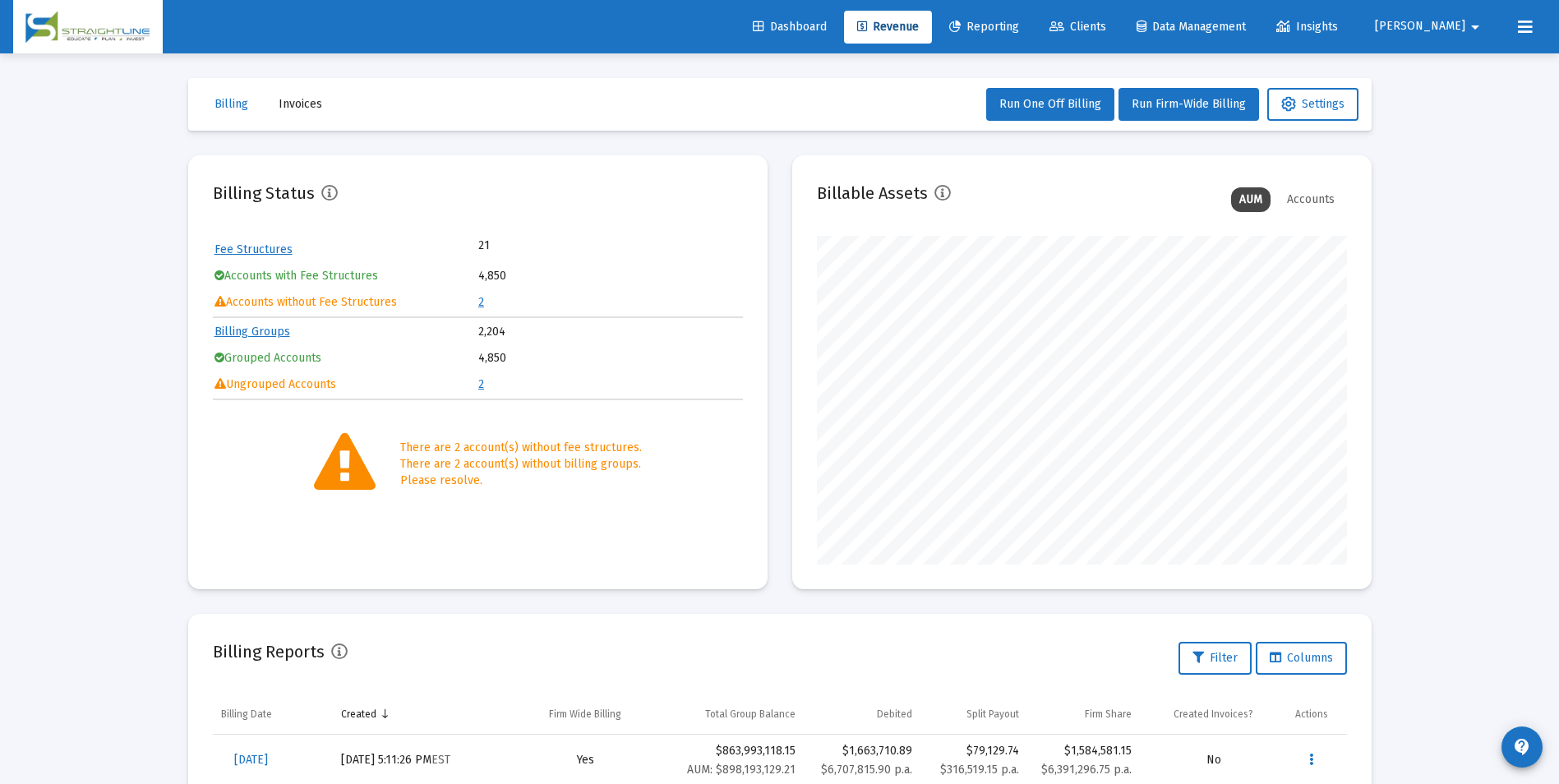
click at [481, 301] on link "2" at bounding box center [481, 301] width 6 height 14
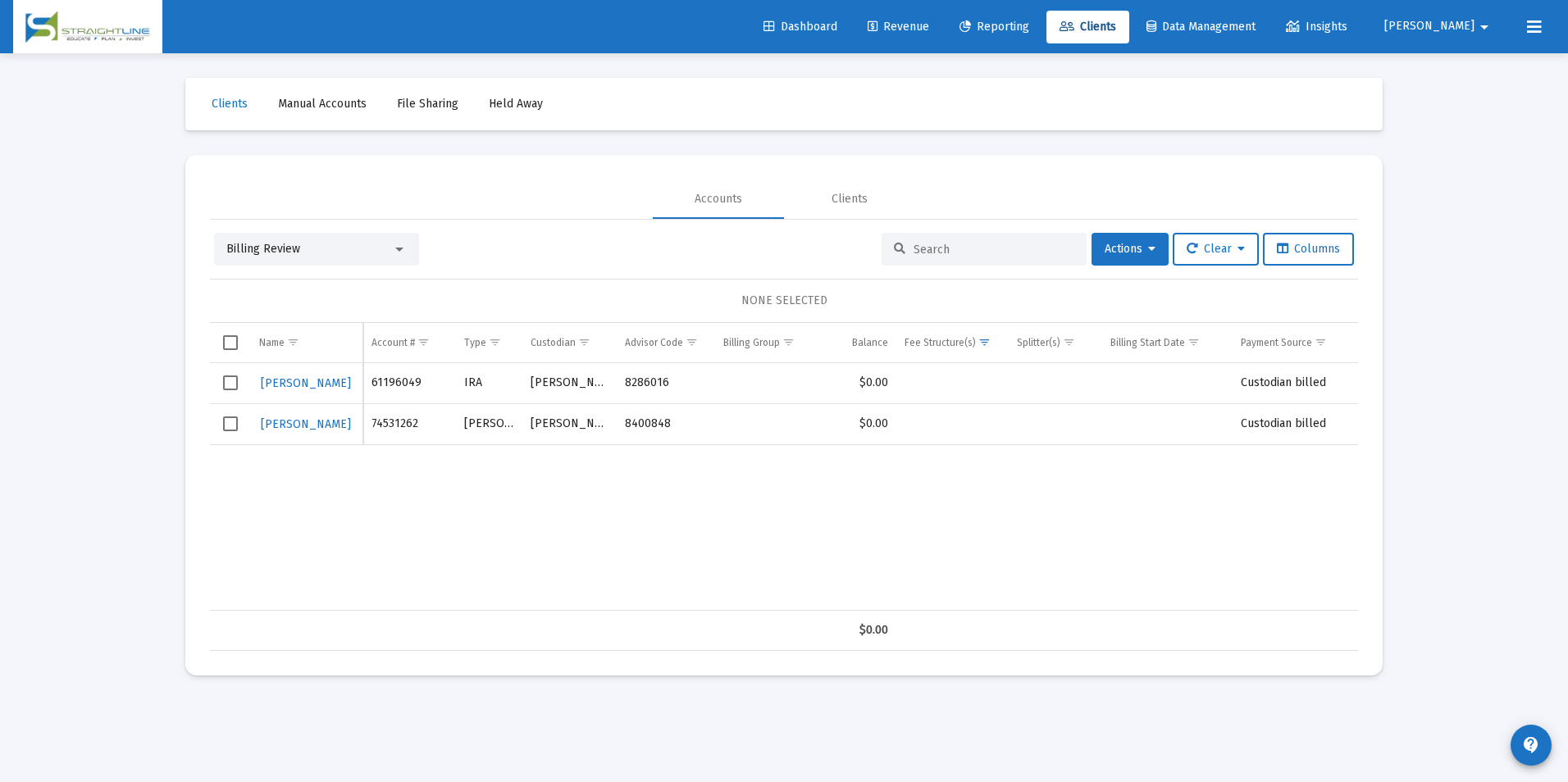
click at [929, 30] on span "Revenue" at bounding box center [898, 26] width 61 height 14
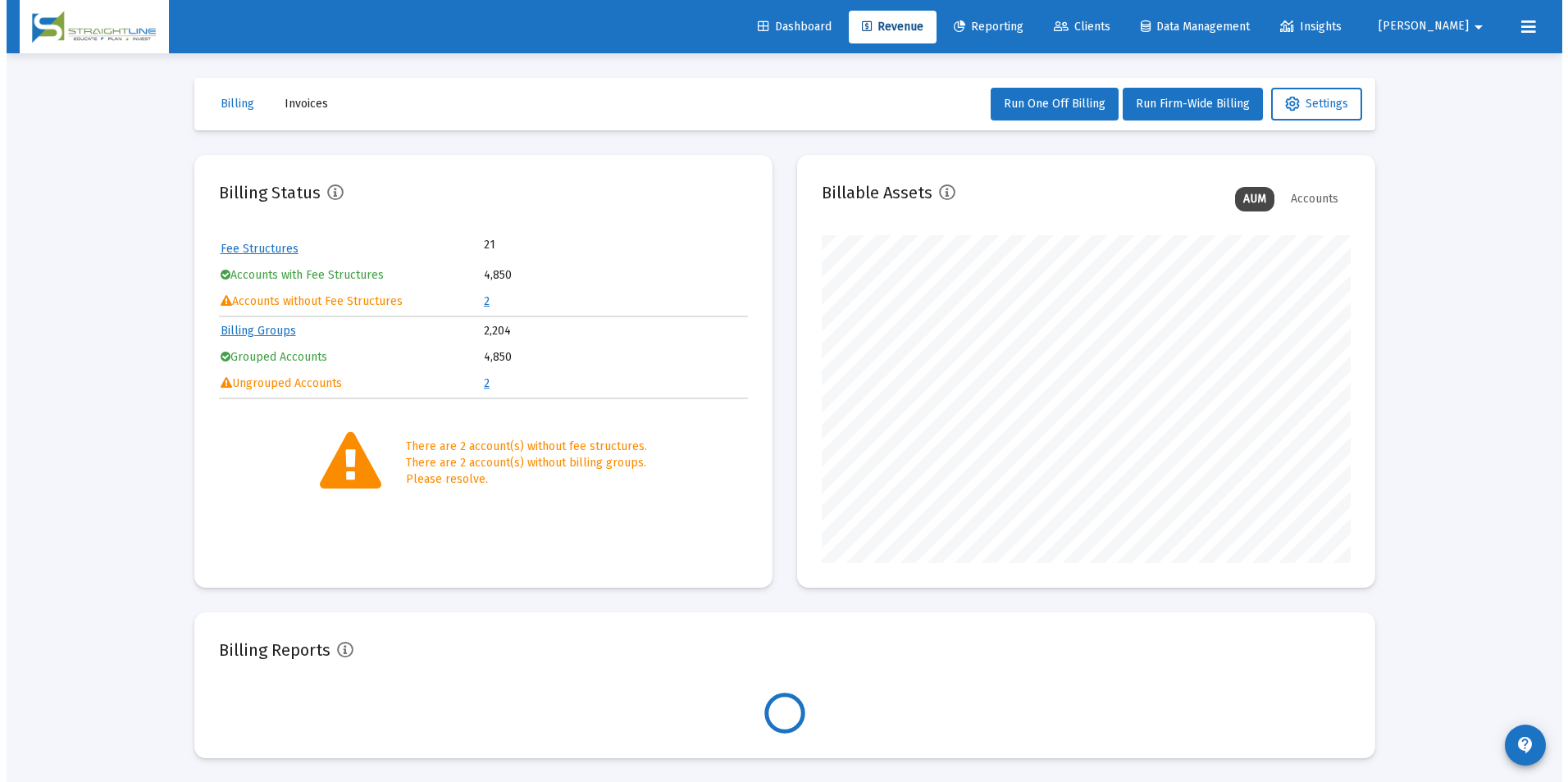
scroll to position [328, 529]
click at [477, 299] on table "Fee Structures 21 Accounts with Fee Structures 4,850 Accounts without Fee Struc…" at bounding box center [477, 275] width 529 height 80
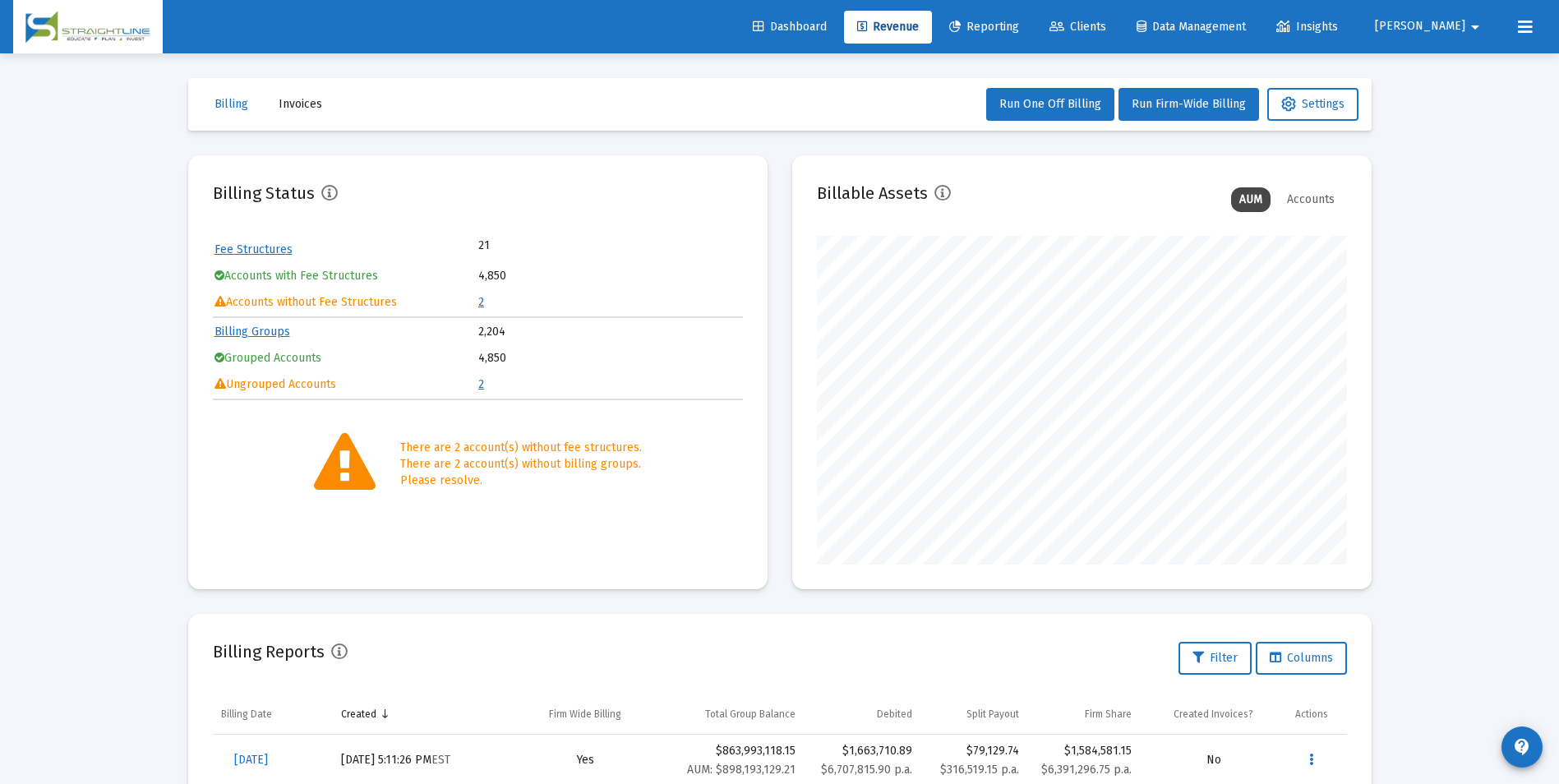
click at [480, 300] on link "2" at bounding box center [481, 301] width 6 height 14
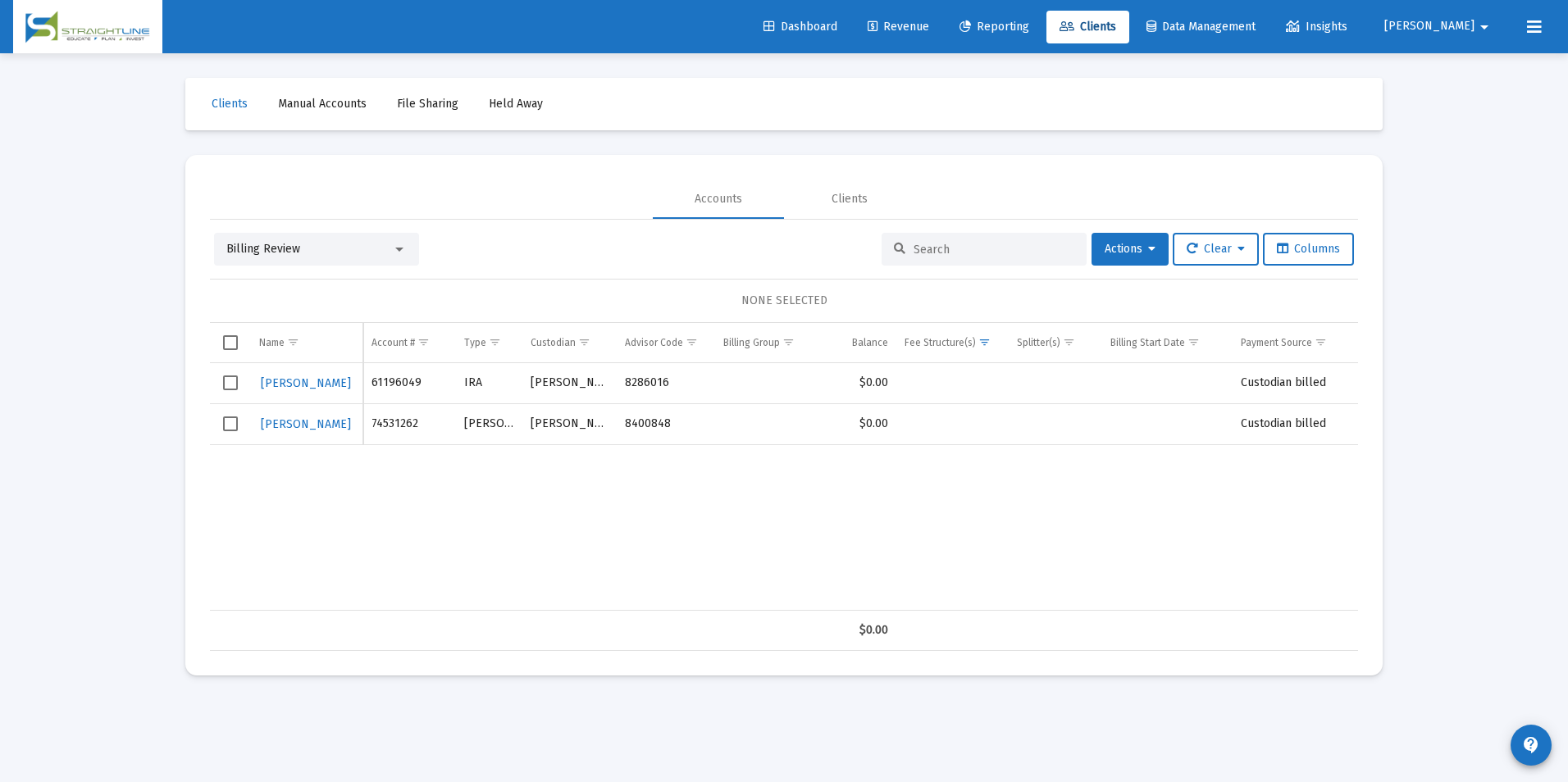
click at [347, 244] on div "Billing Review" at bounding box center [309, 249] width 166 height 17
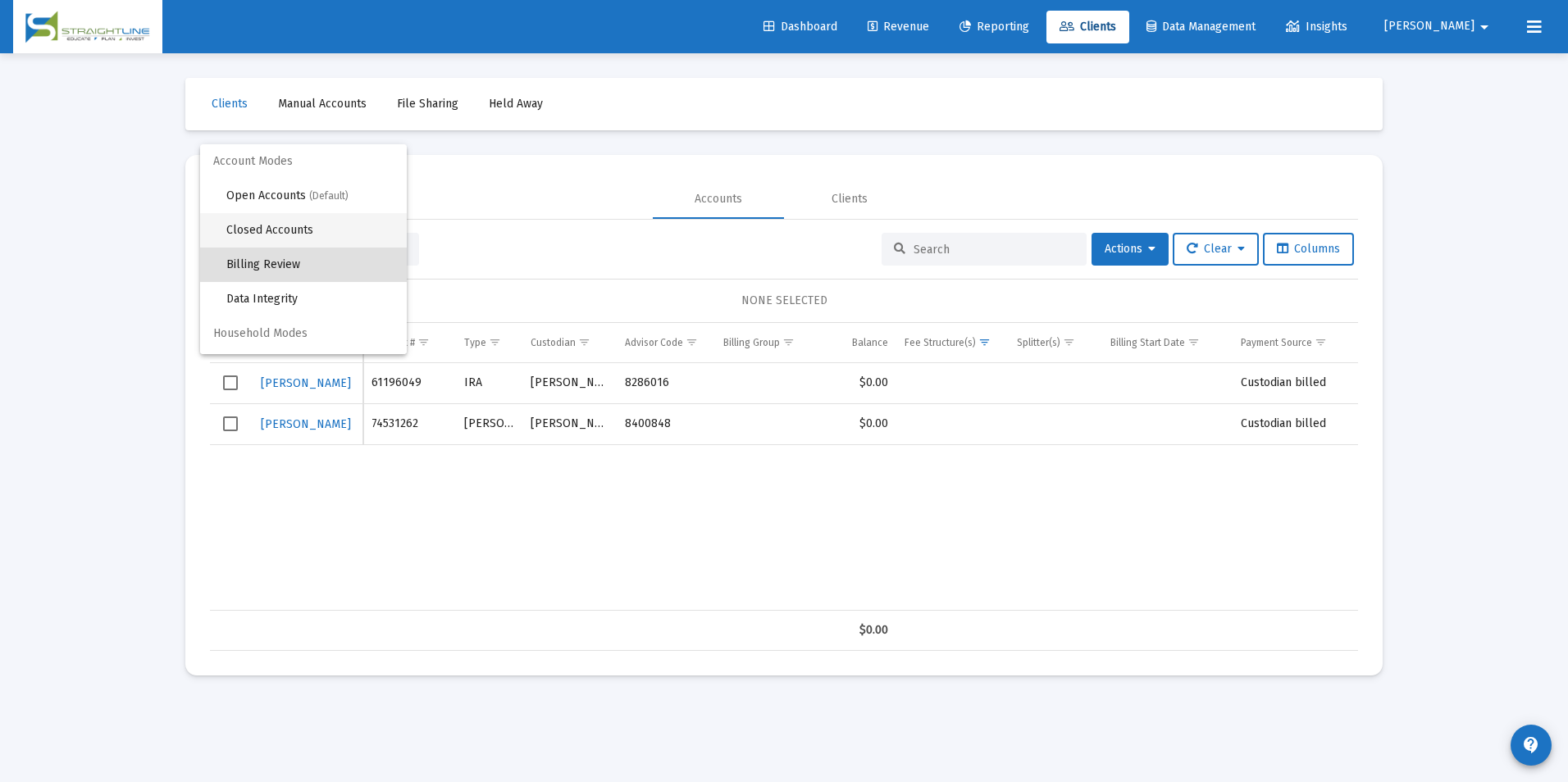
scroll to position [16, 0]
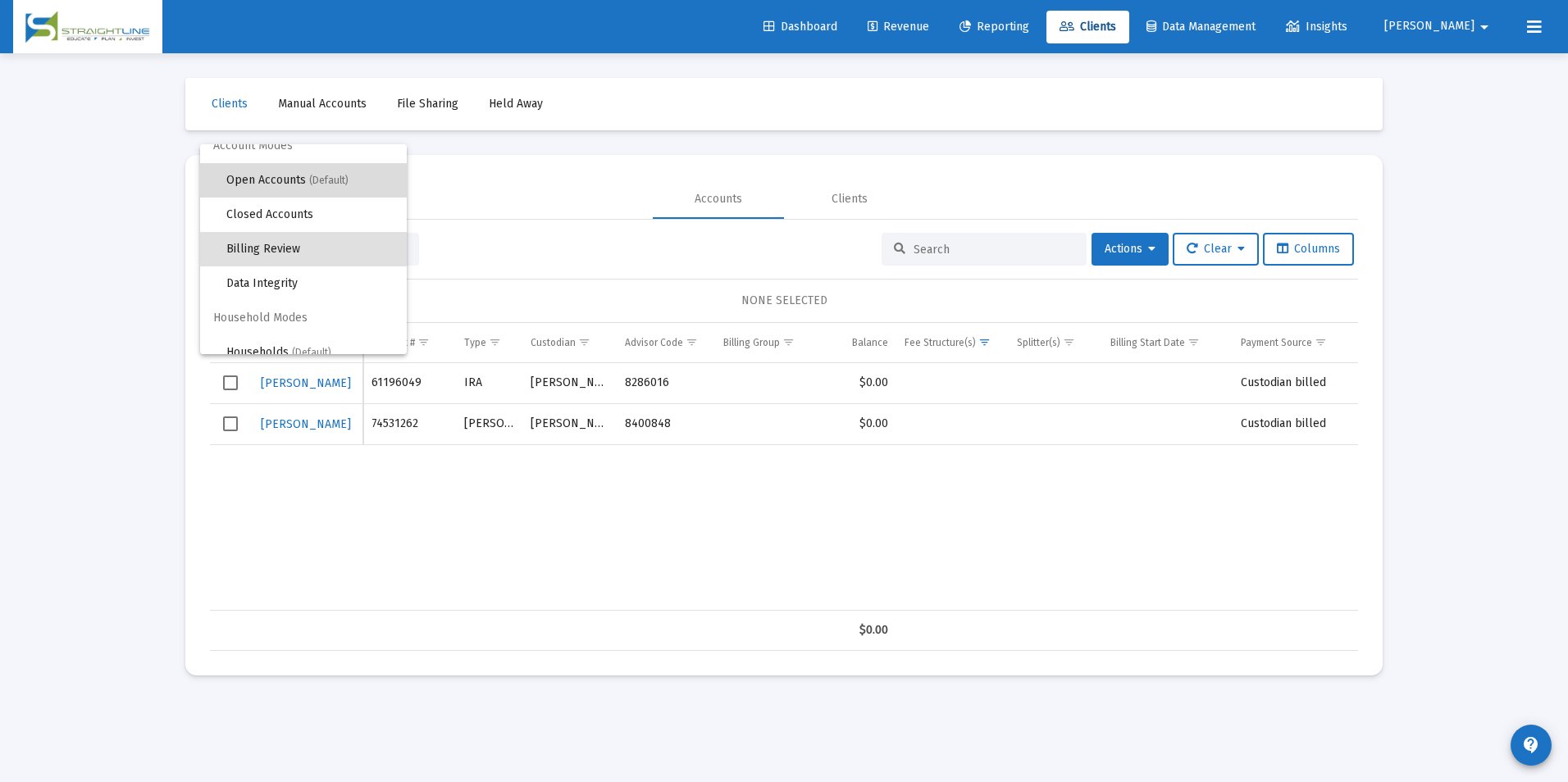
click at [339, 190] on span "Open Accounts (Default)" at bounding box center [310, 181] width 168 height 35
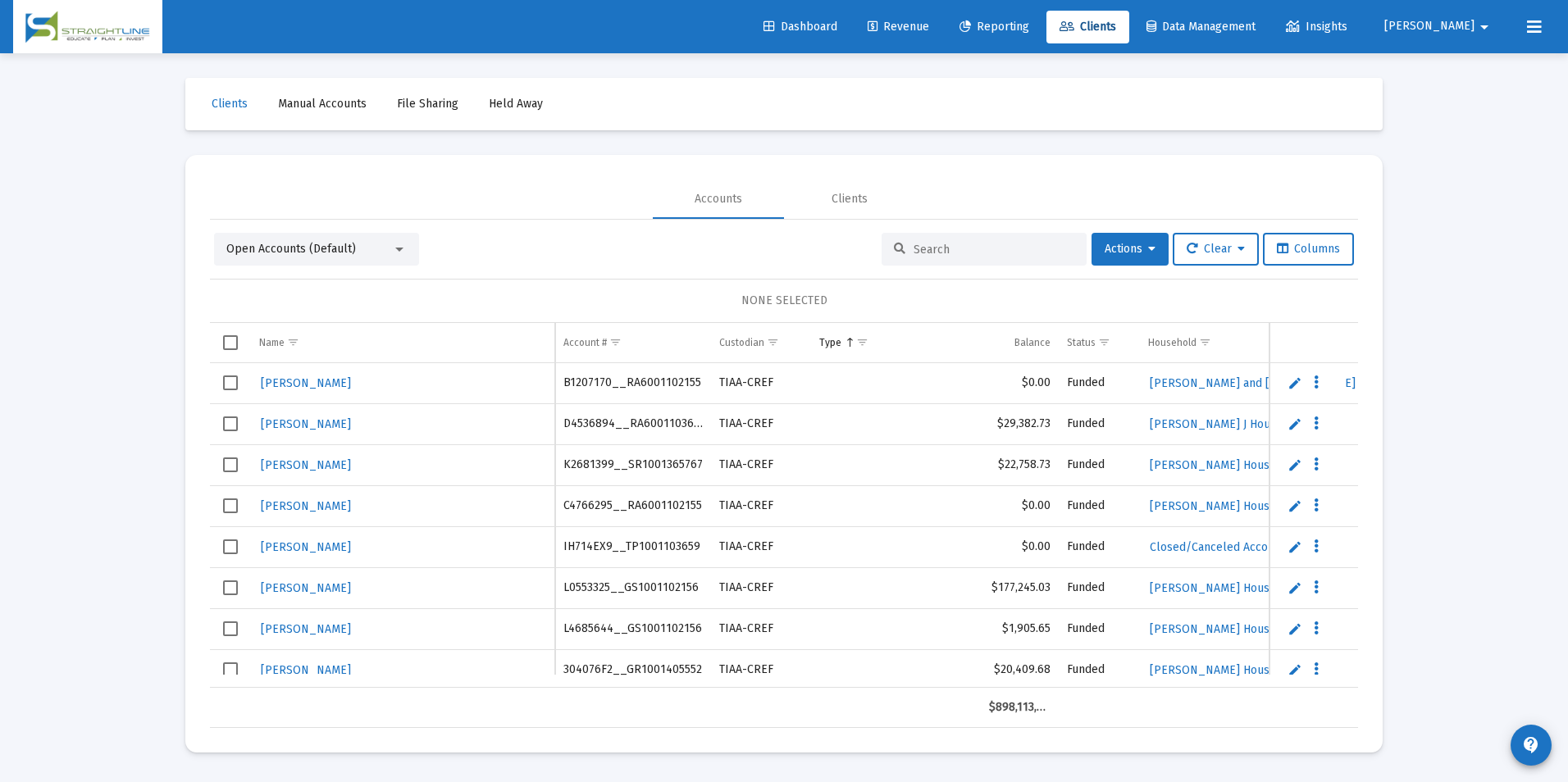
click at [945, 247] on input at bounding box center [994, 249] width 161 height 14
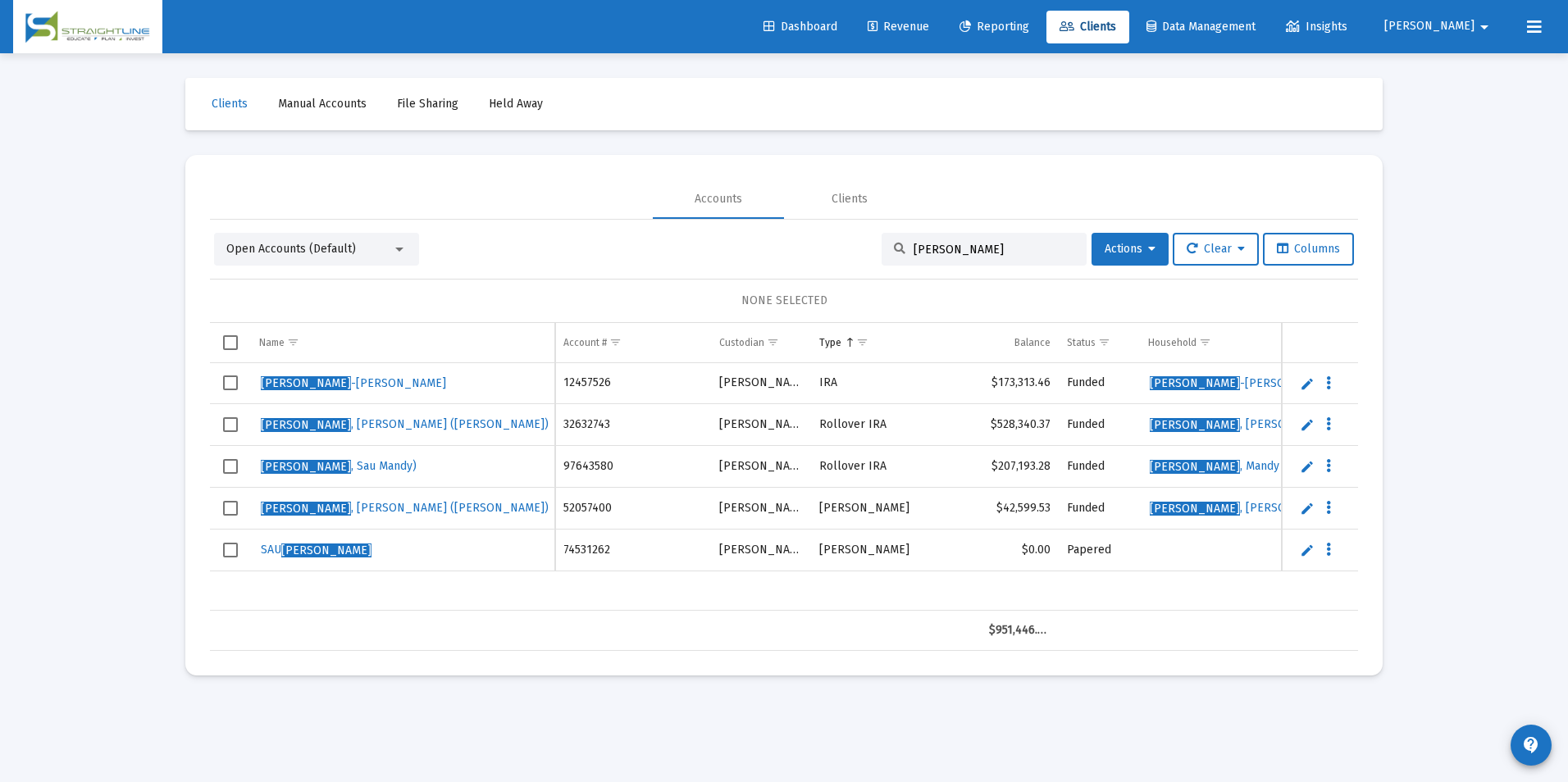
type input "[PERSON_NAME]"
drag, startPoint x: 391, startPoint y: 469, endPoint x: 249, endPoint y: 465, distance: 142.1
click at [249, 465] on tr "[PERSON_NAME] [PERSON_NAME])" at bounding box center [784, 467] width 1148 height 42
click at [1302, 545] on link "Edit" at bounding box center [1307, 550] width 15 height 15
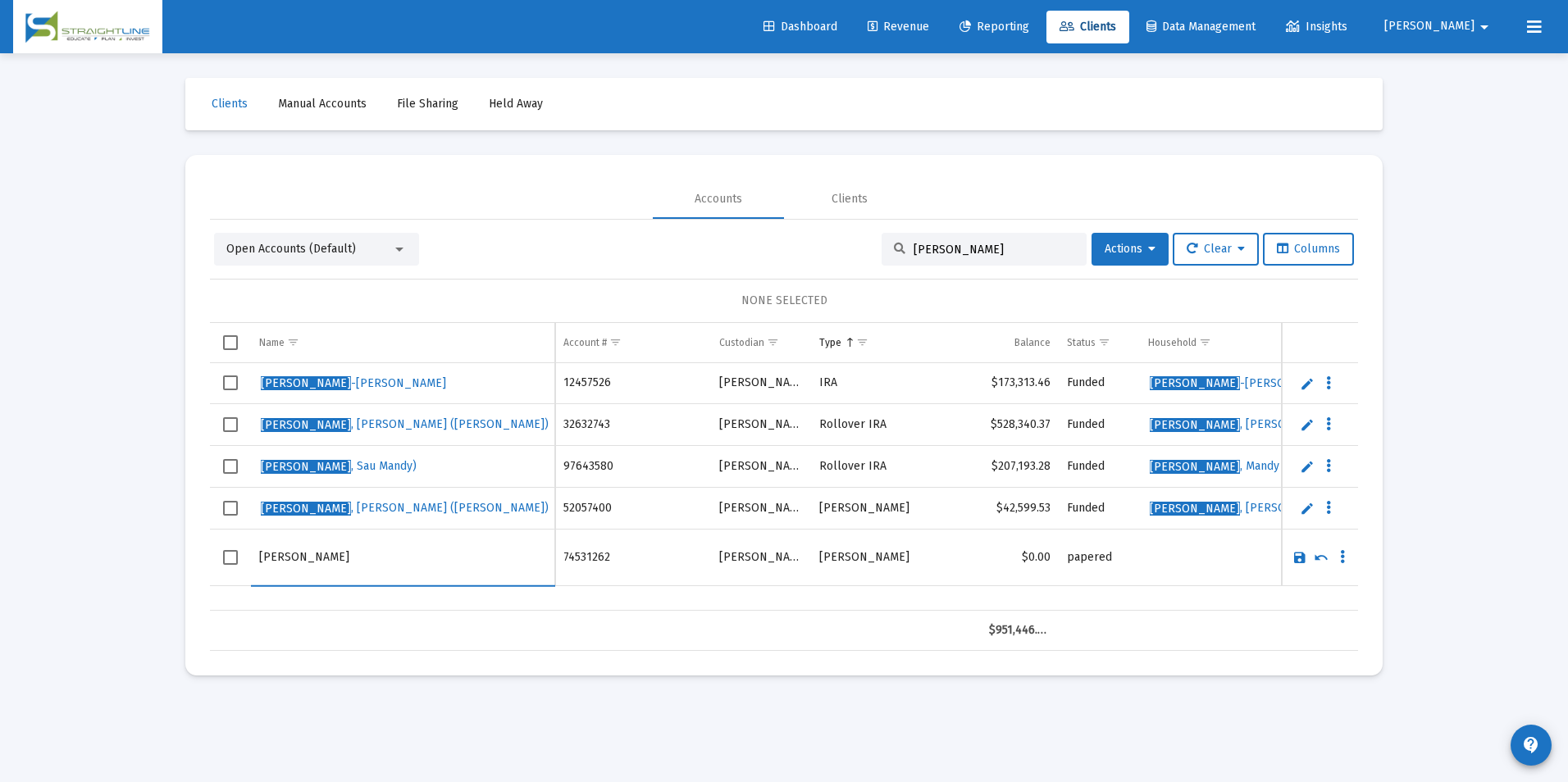
drag, startPoint x: 364, startPoint y: 556, endPoint x: 213, endPoint y: 555, distance: 151.0
click at [213, 555] on tr "[PERSON_NAME]" at bounding box center [784, 557] width 1148 height 56
type input "[PERSON_NAME] ([PERSON_NAME])"
click at [1297, 557] on link "Save" at bounding box center [1300, 557] width 15 height 15
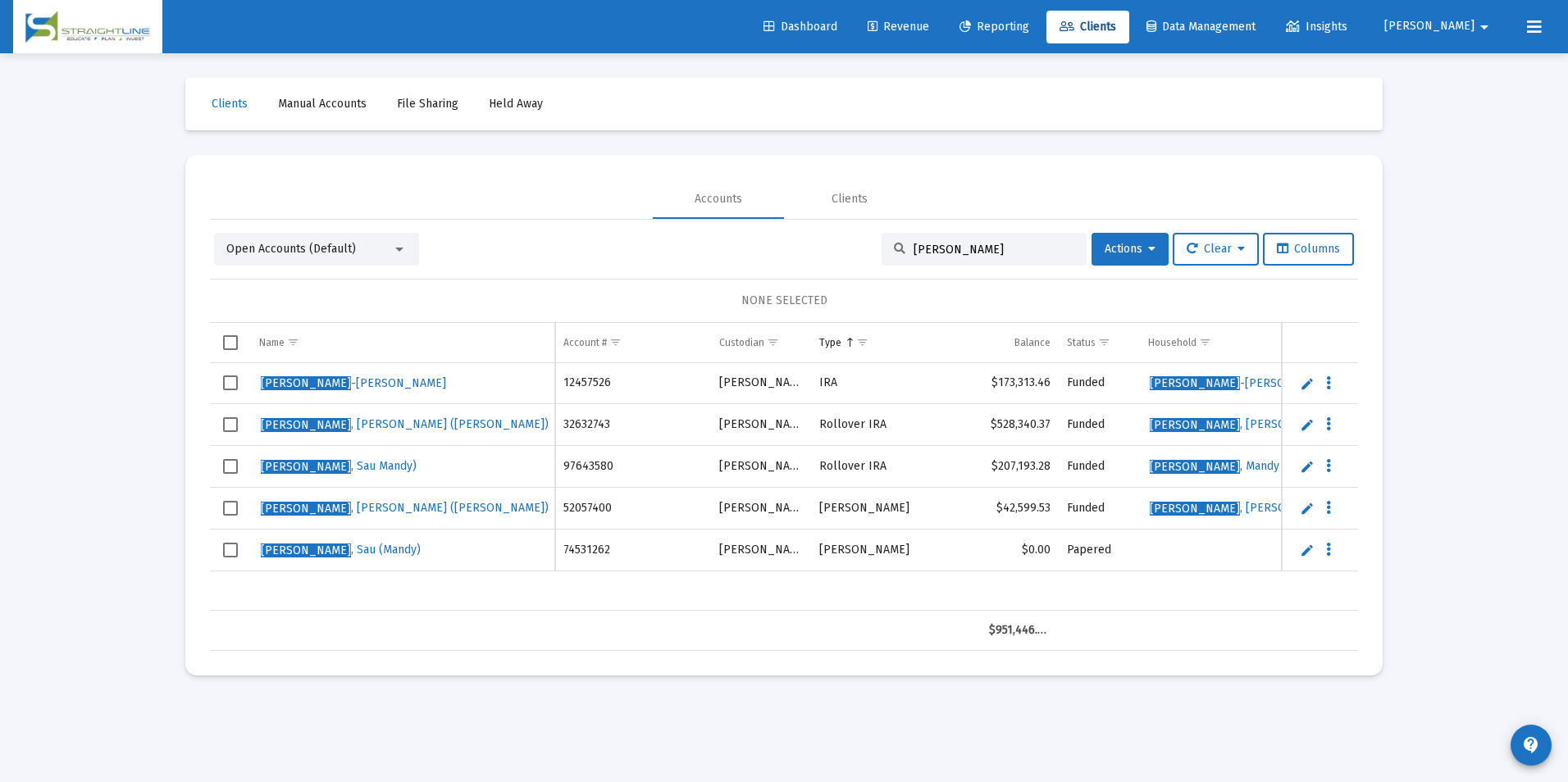
click at [1301, 463] on link "Edit" at bounding box center [1307, 467] width 15 height 15
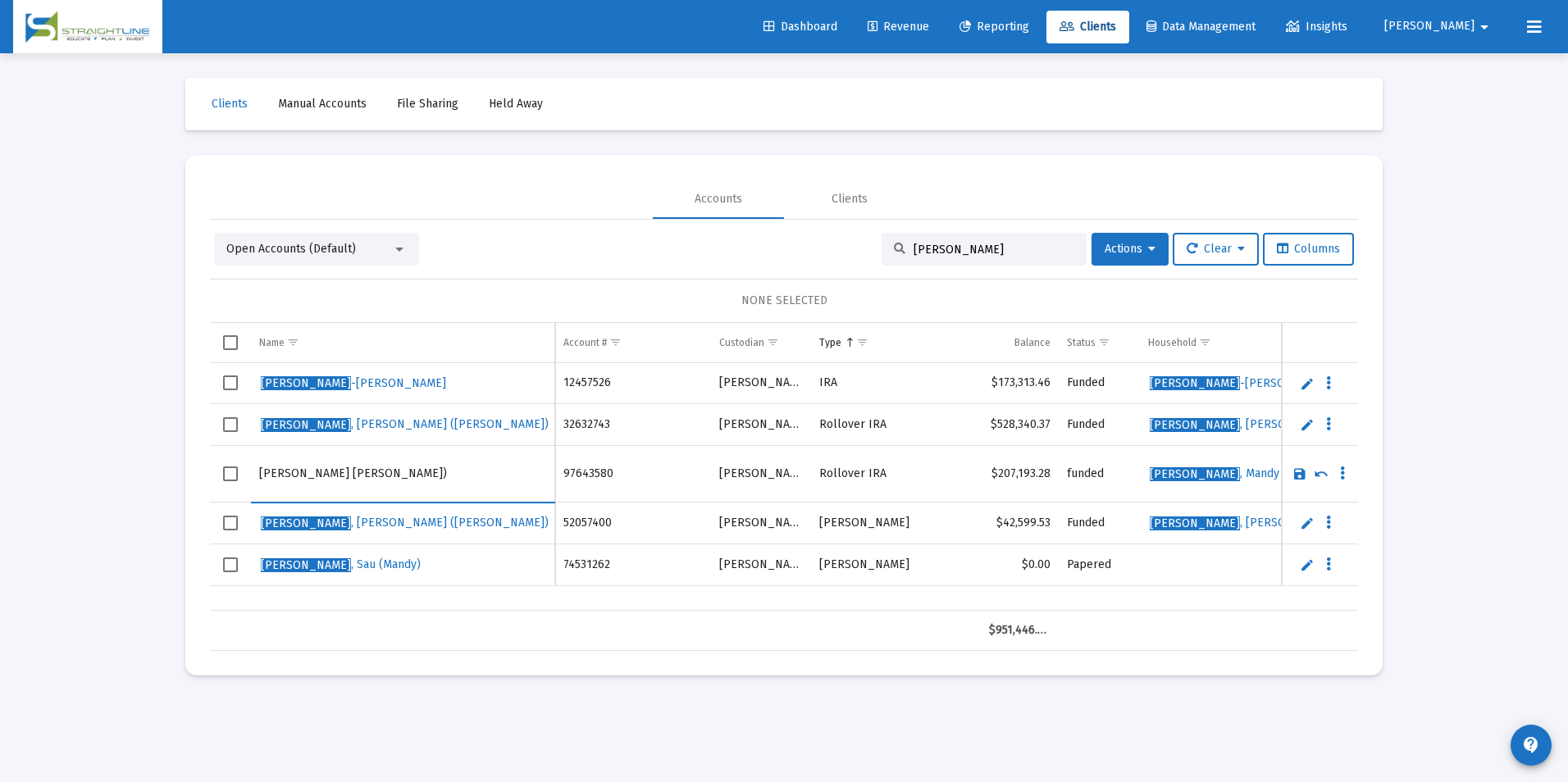
click at [318, 472] on input "[PERSON_NAME] [PERSON_NAME])" at bounding box center [402, 474] width 287 height 40
type input "[PERSON_NAME] ([PERSON_NAME])"
click at [1299, 471] on link "Save" at bounding box center [1300, 474] width 15 height 15
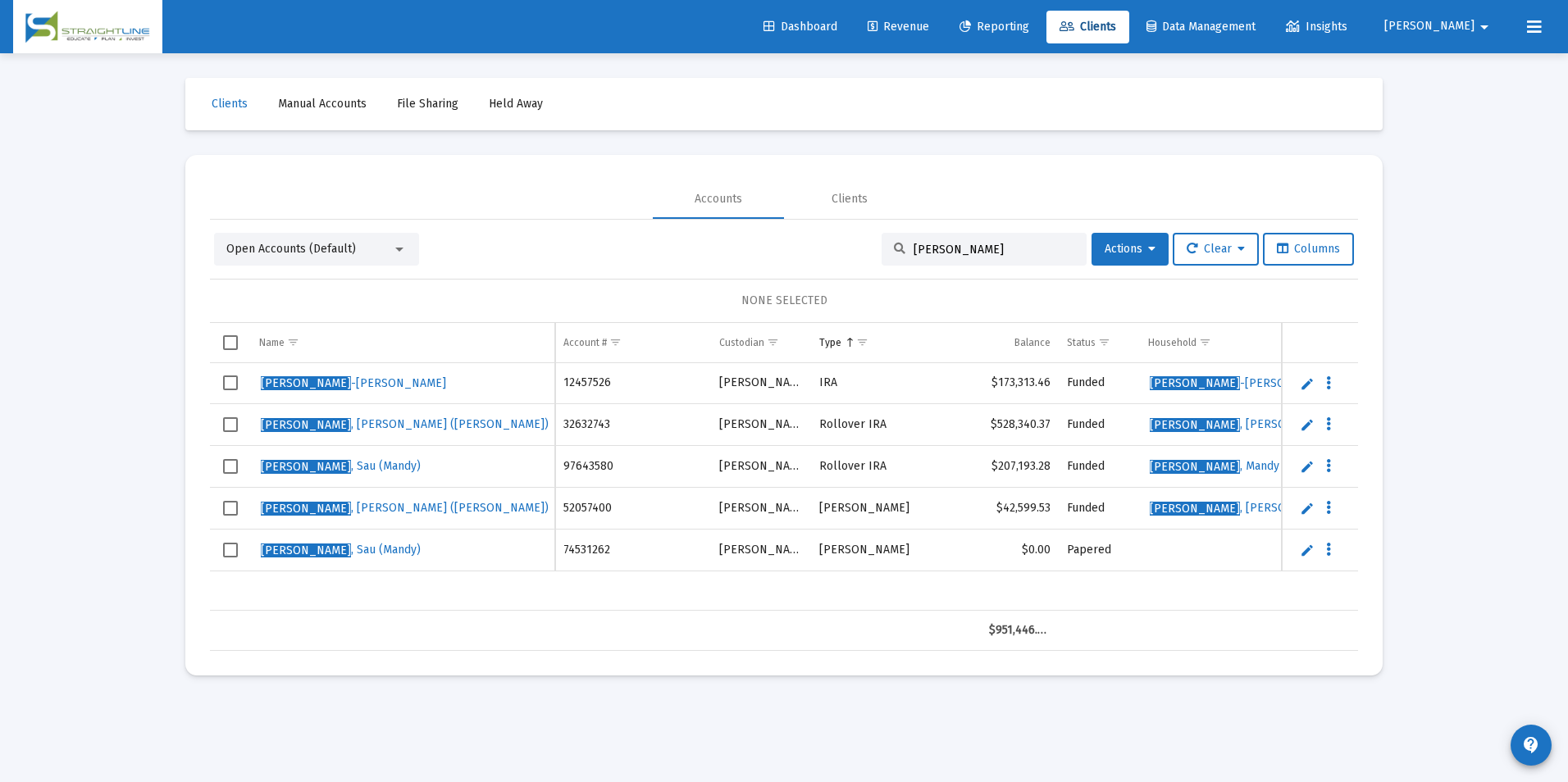
click at [948, 252] on input "[PERSON_NAME]" at bounding box center [994, 249] width 161 height 14
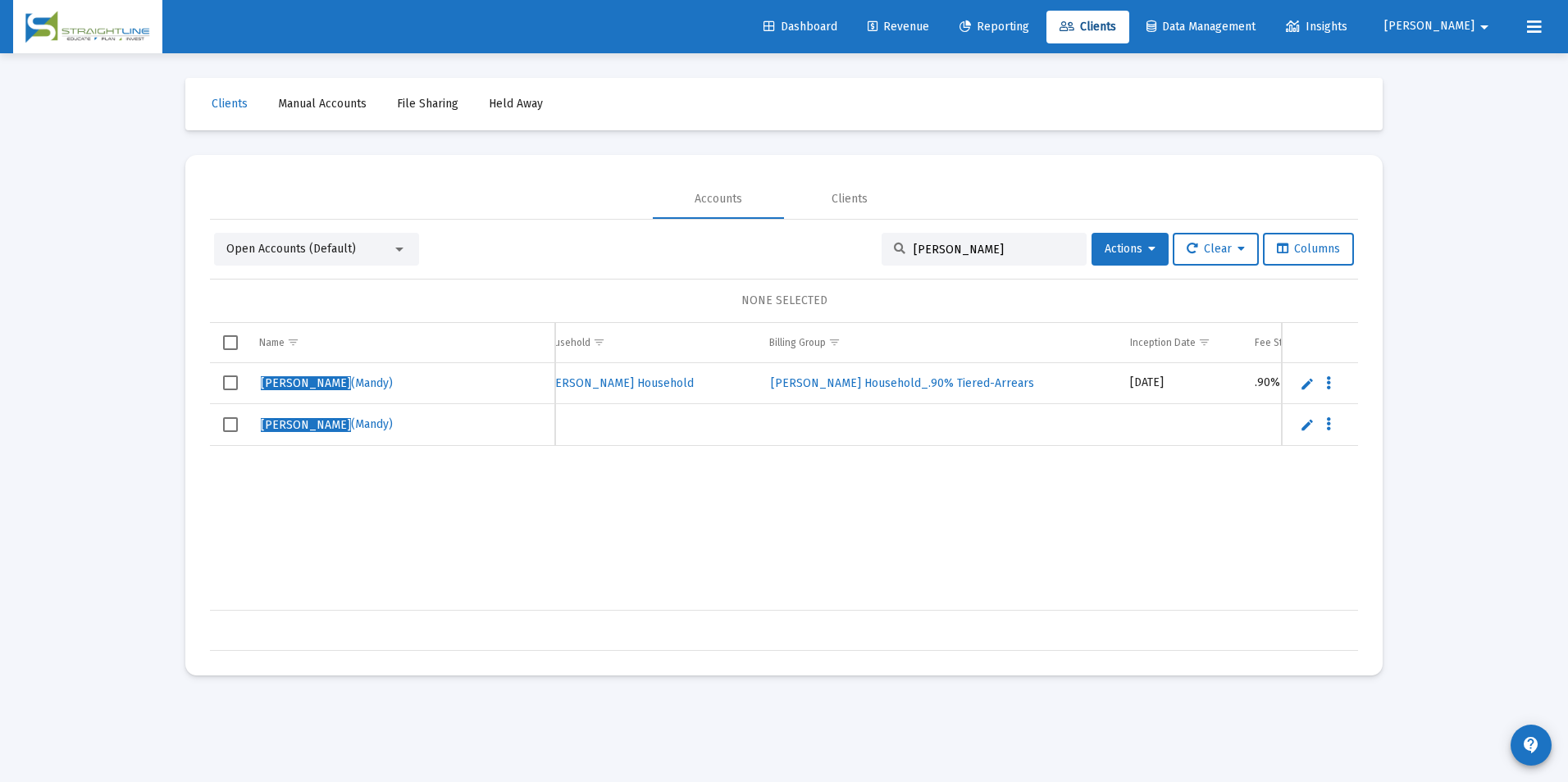
scroll to position [0, 625]
type input "[PERSON_NAME]"
click at [230, 426] on span "Select row" at bounding box center [230, 424] width 15 height 15
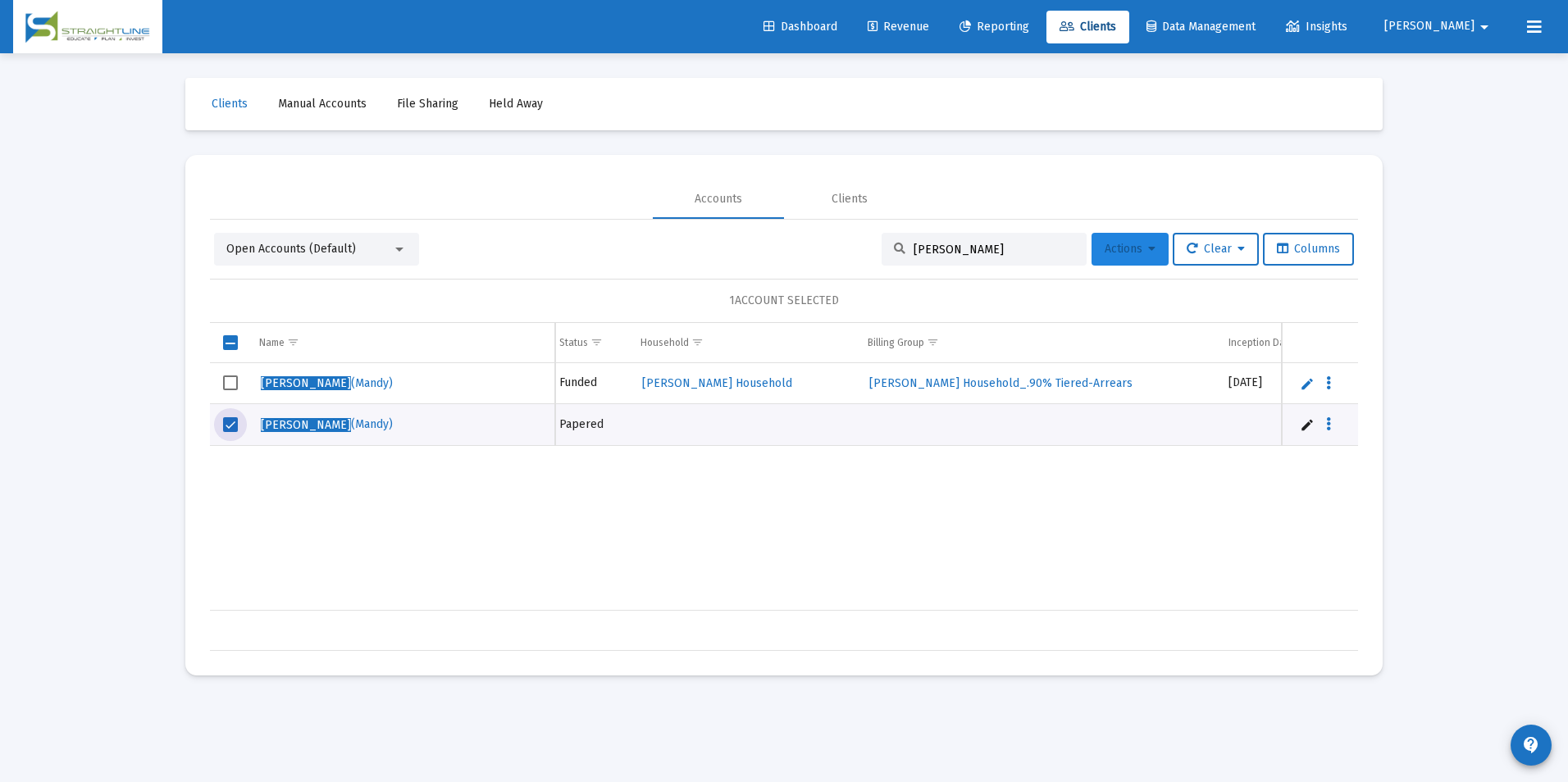
click at [1105, 252] on span "Actions" at bounding box center [1130, 249] width 51 height 14
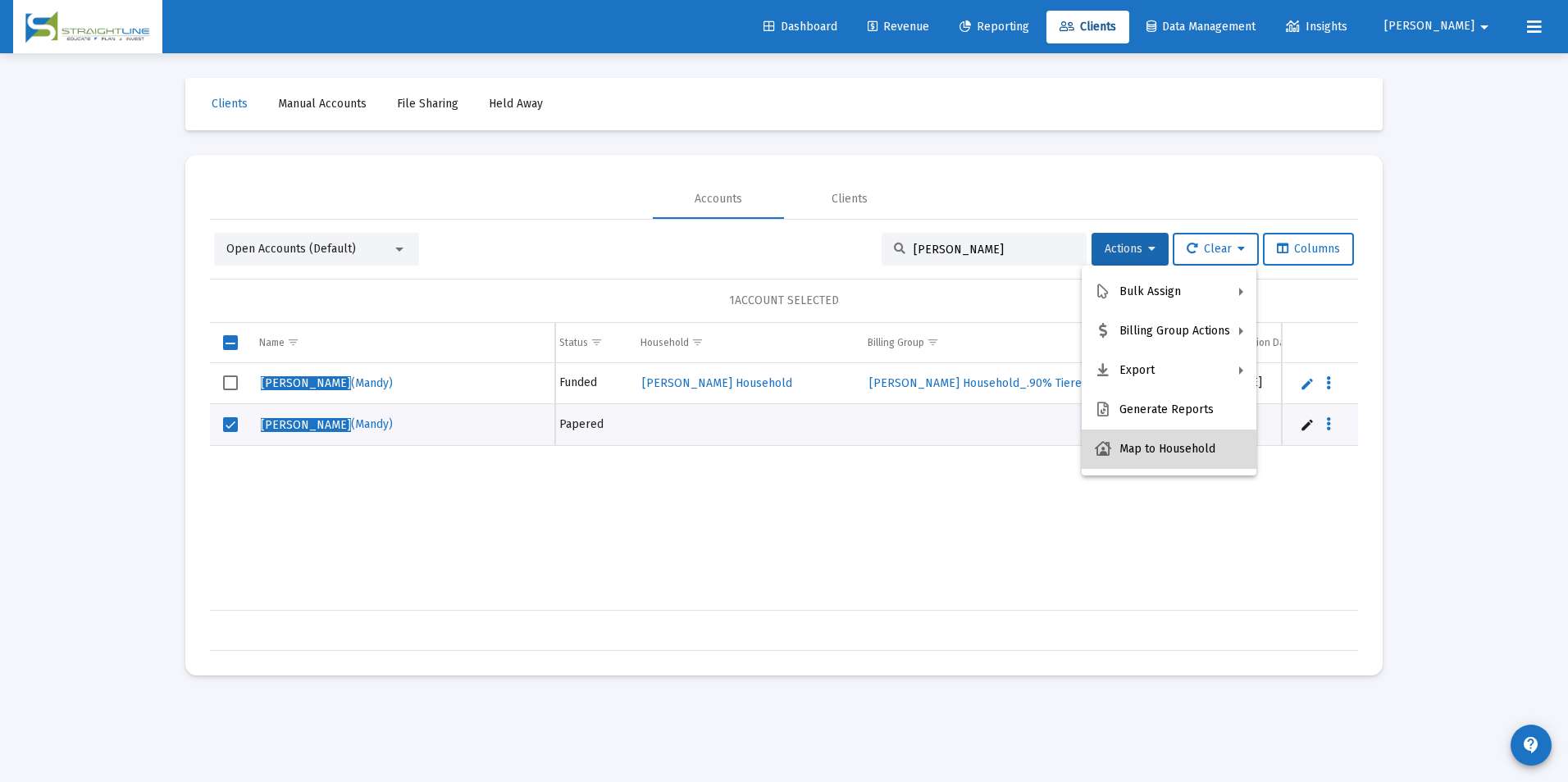
click at [1171, 436] on button "Map to Household" at bounding box center [1168, 449] width 174 height 40
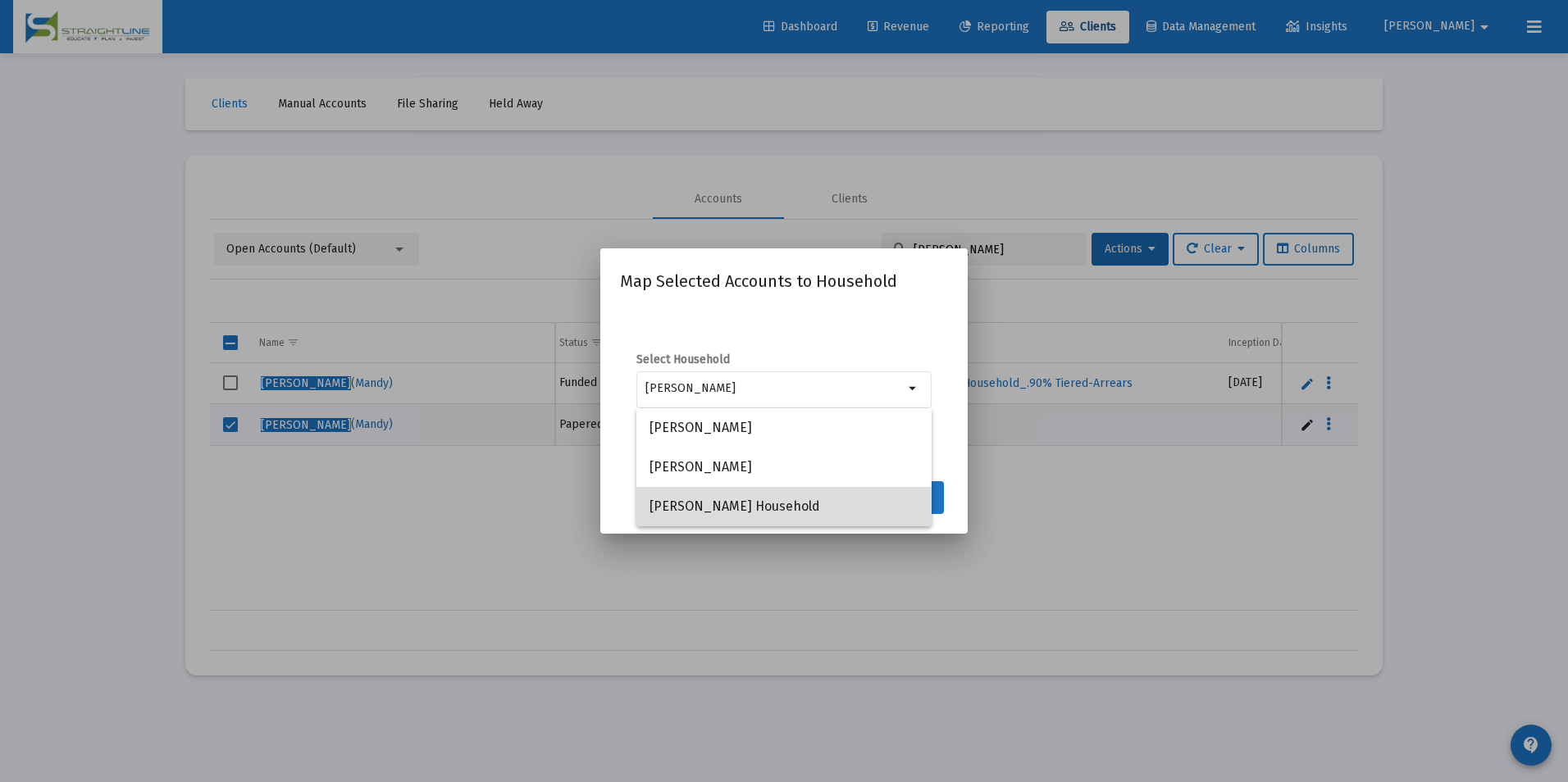
click at [874, 498] on span "[PERSON_NAME] Household" at bounding box center [784, 507] width 269 height 40
type input "[PERSON_NAME] Household"
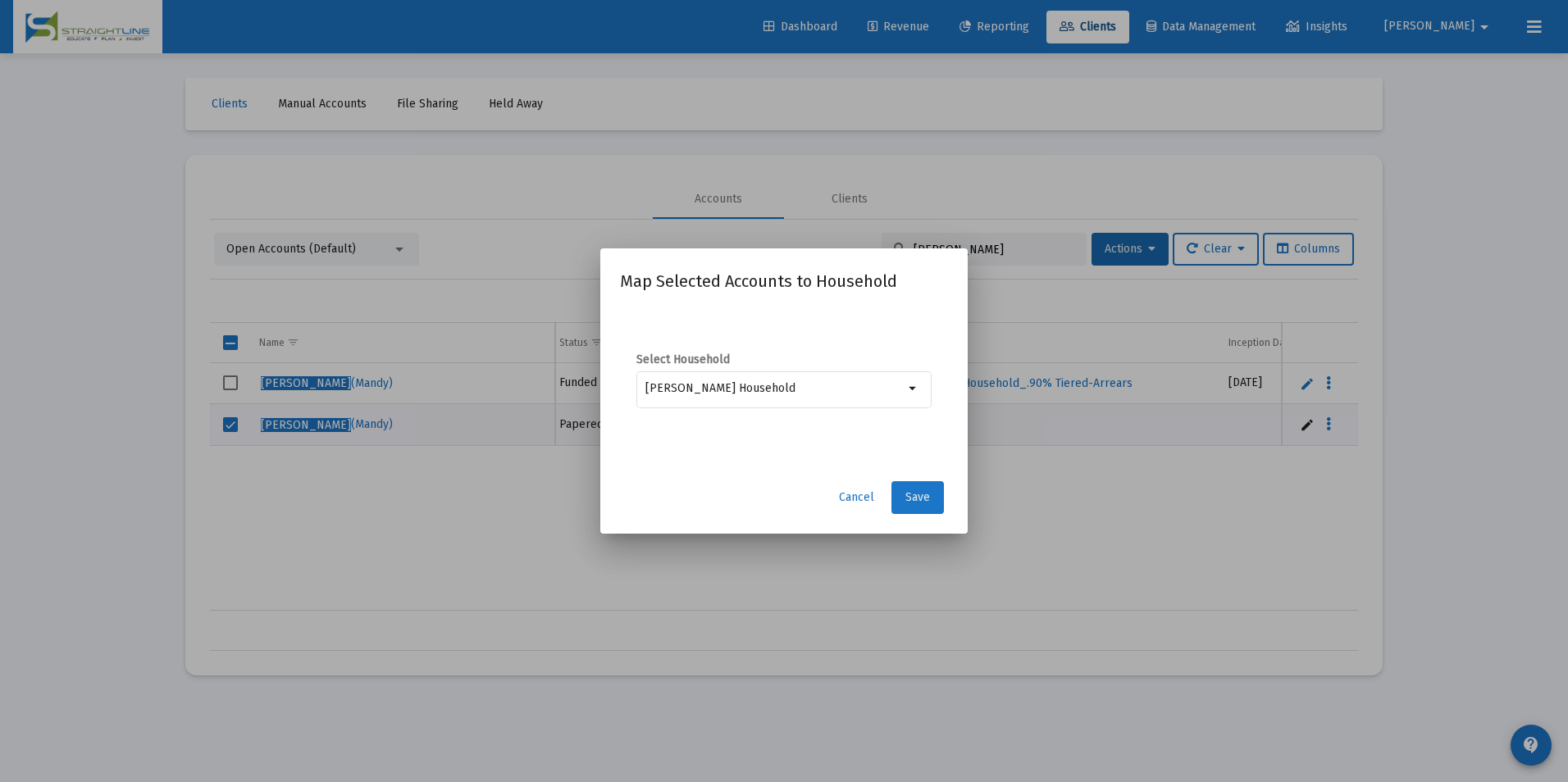
click at [905, 501] on button "Save" at bounding box center [918, 498] width 53 height 33
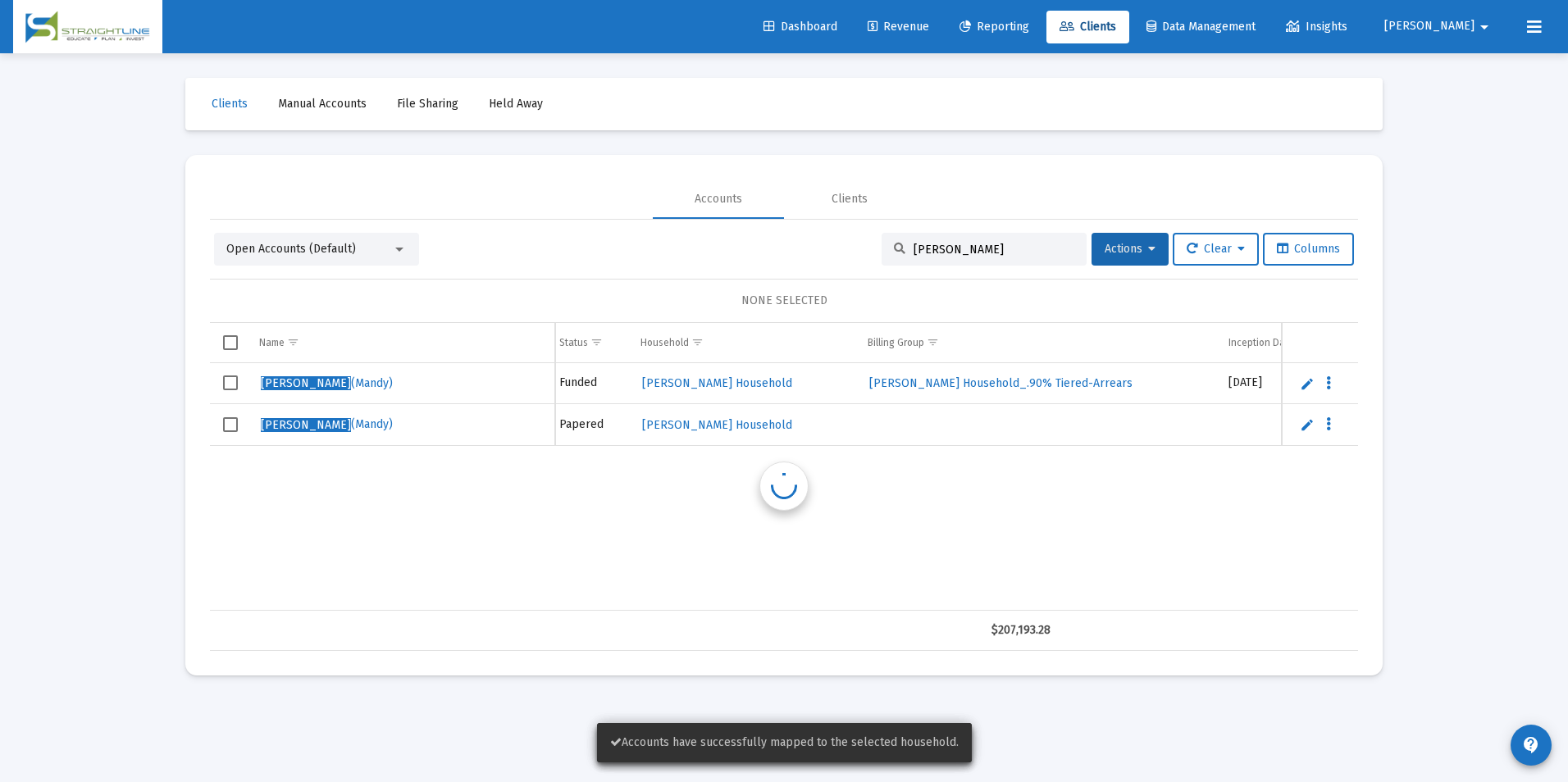
scroll to position [0, 507]
click at [235, 425] on span "Select row" at bounding box center [230, 424] width 15 height 15
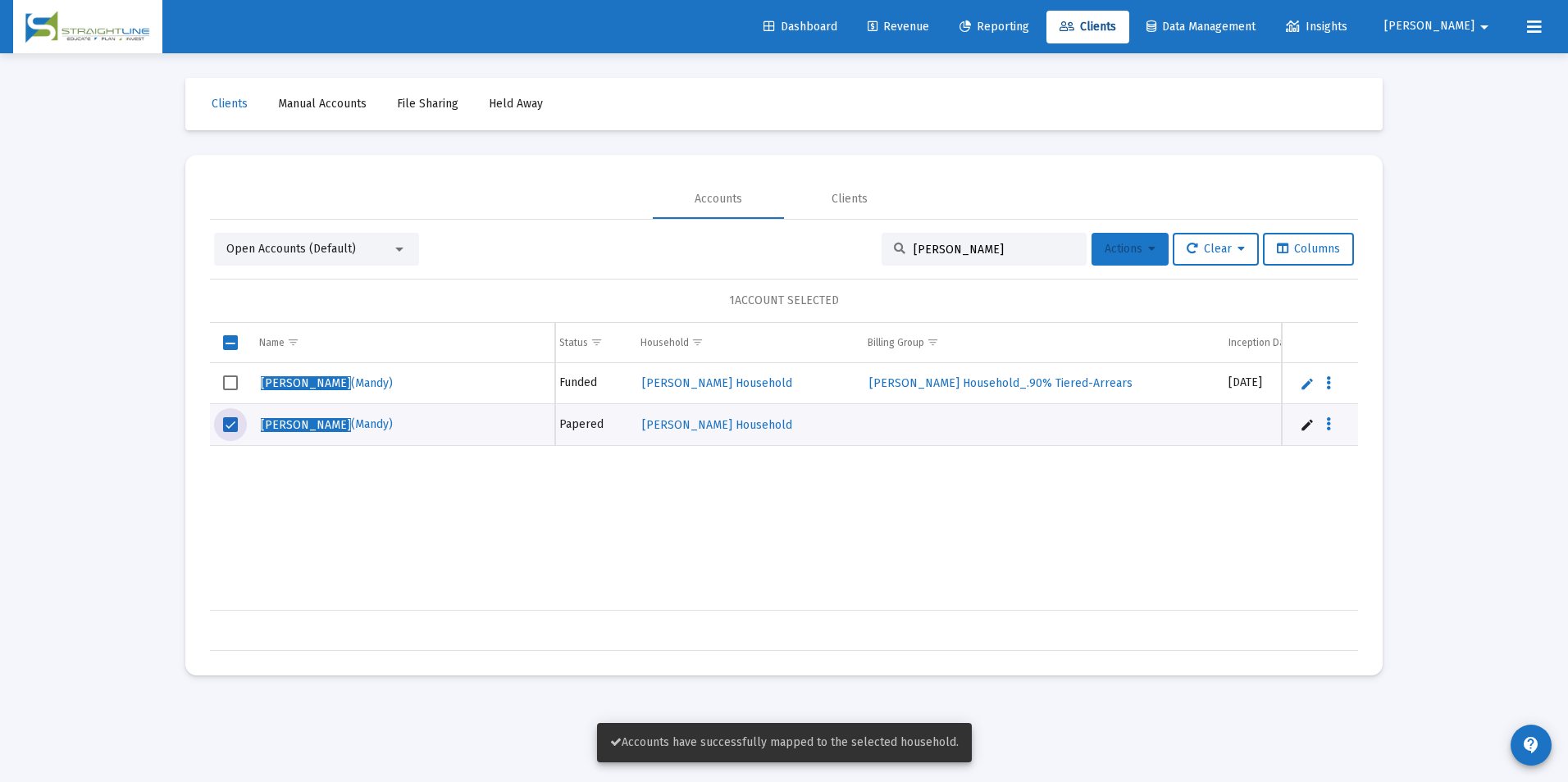
click at [1133, 255] on span "Actions" at bounding box center [1130, 249] width 51 height 14
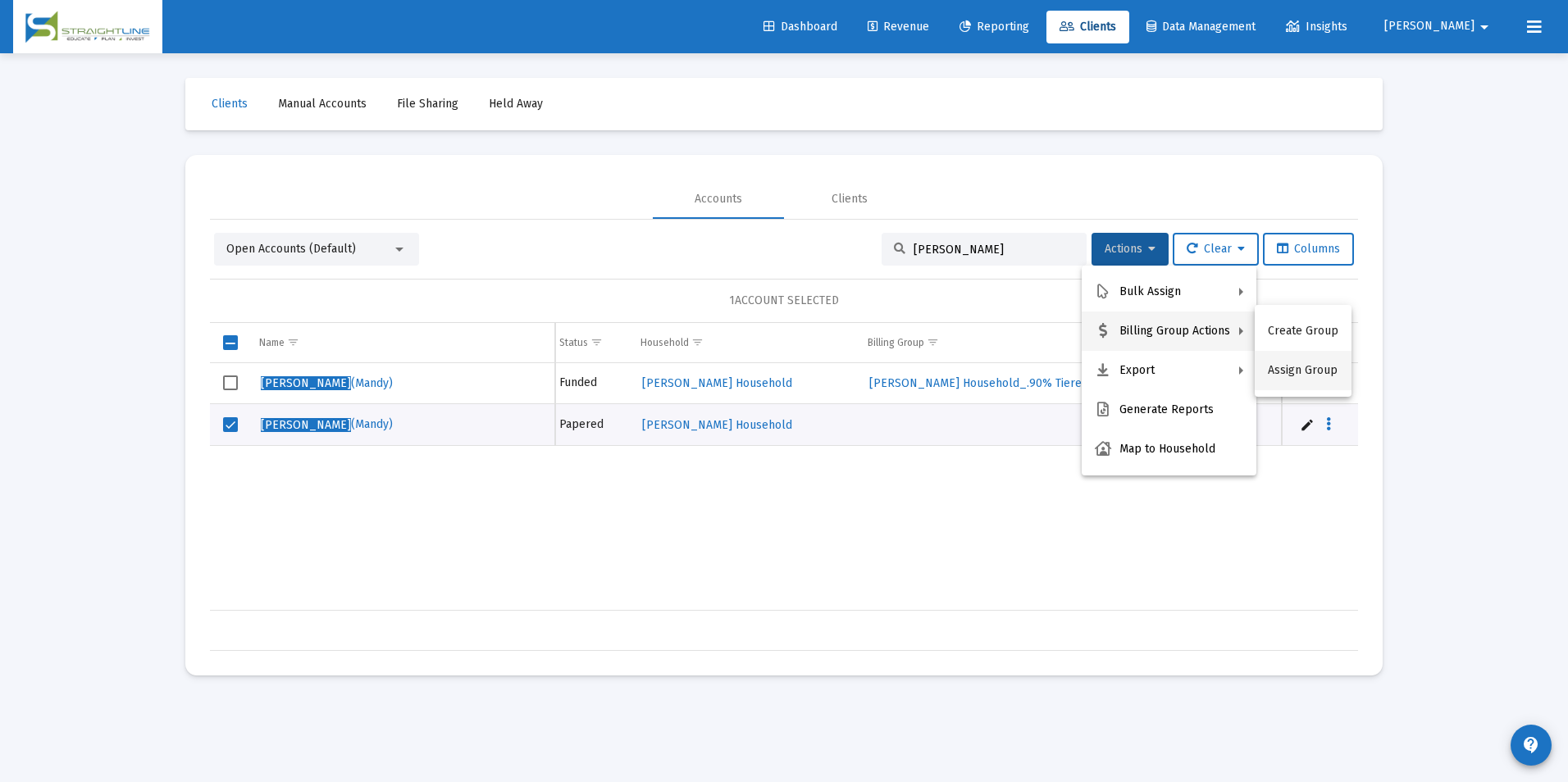
click at [1318, 367] on button "Assign Group" at bounding box center [1303, 371] width 97 height 40
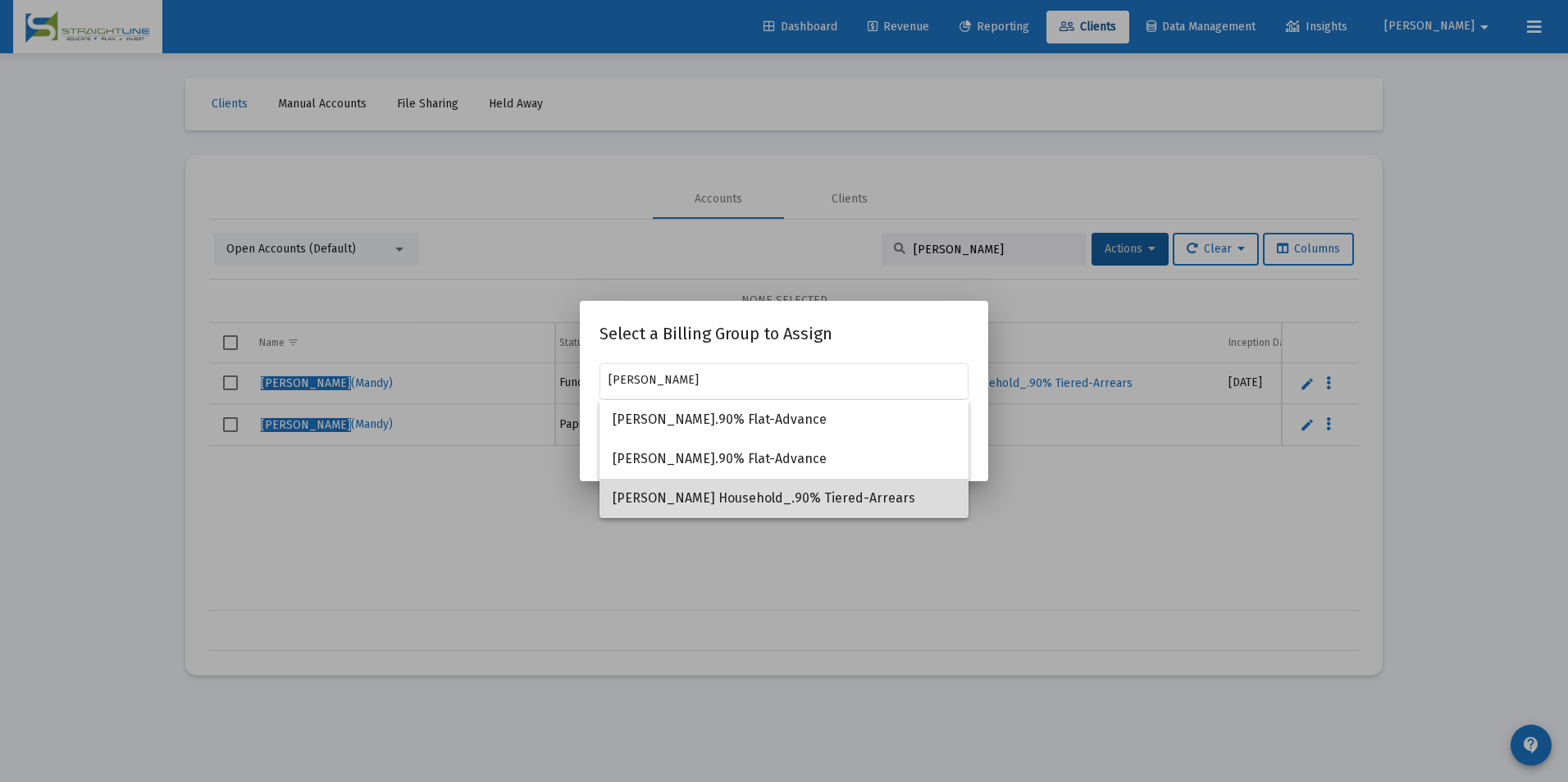
click at [822, 494] on span "[PERSON_NAME] Household_.90% Tiered-Arrears" at bounding box center [784, 499] width 343 height 40
type input "[PERSON_NAME] Household_.90% Tiered-Arrears"
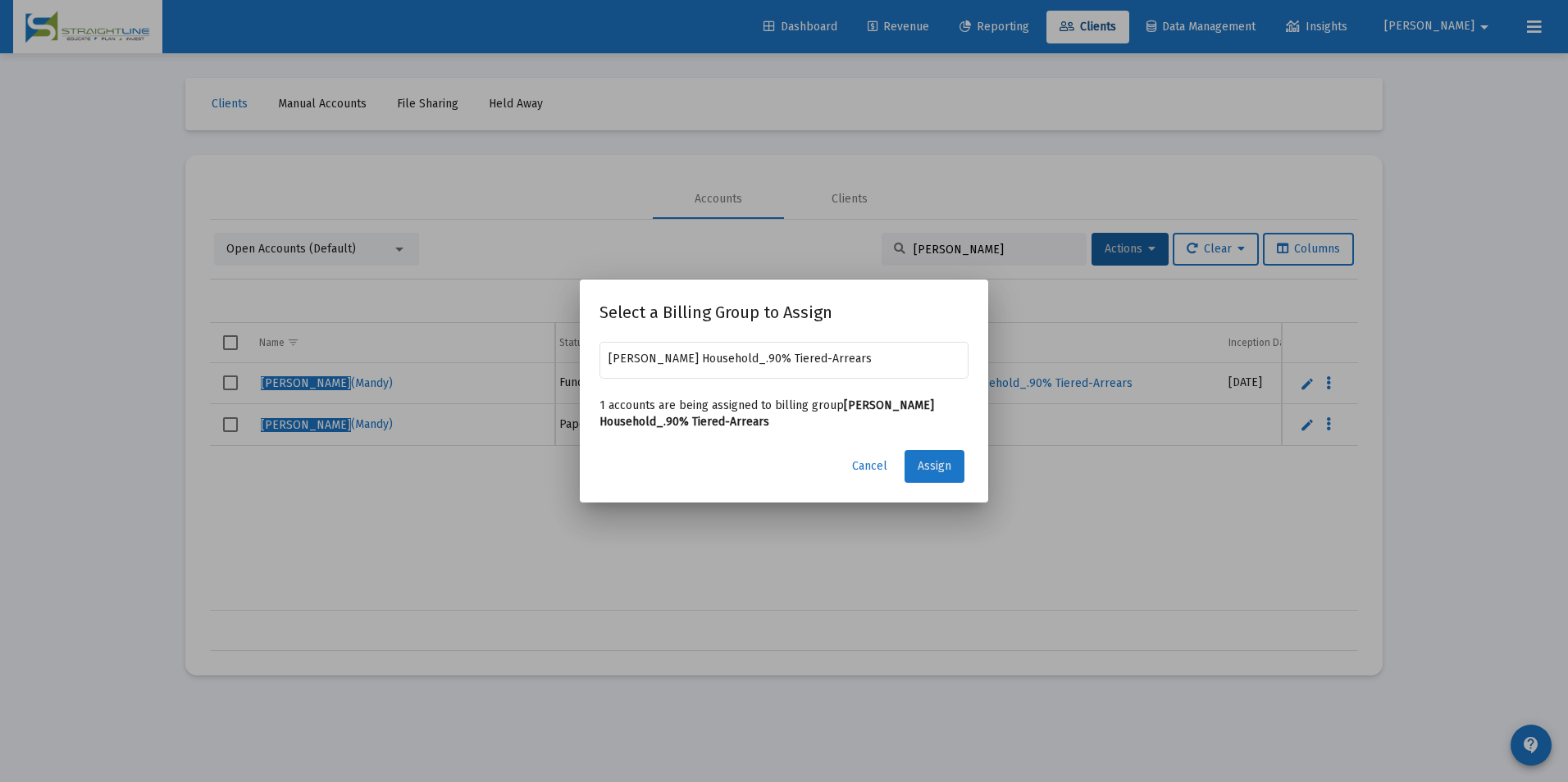
click at [938, 464] on span "Assign" at bounding box center [934, 466] width 34 height 14
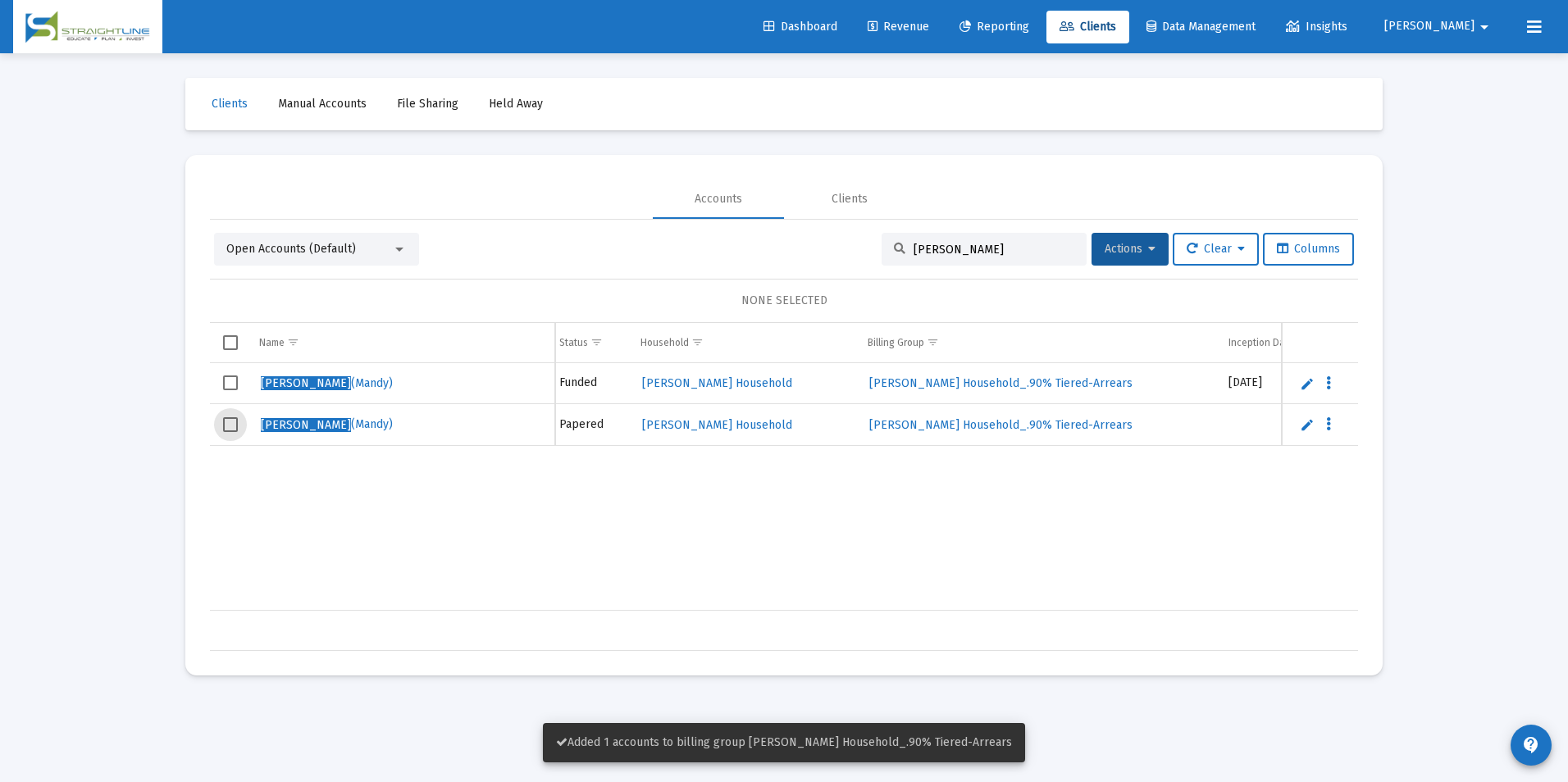
click at [233, 420] on span "Select row" at bounding box center [230, 424] width 15 height 15
click at [1156, 251] on button "Actions" at bounding box center [1129, 249] width 77 height 33
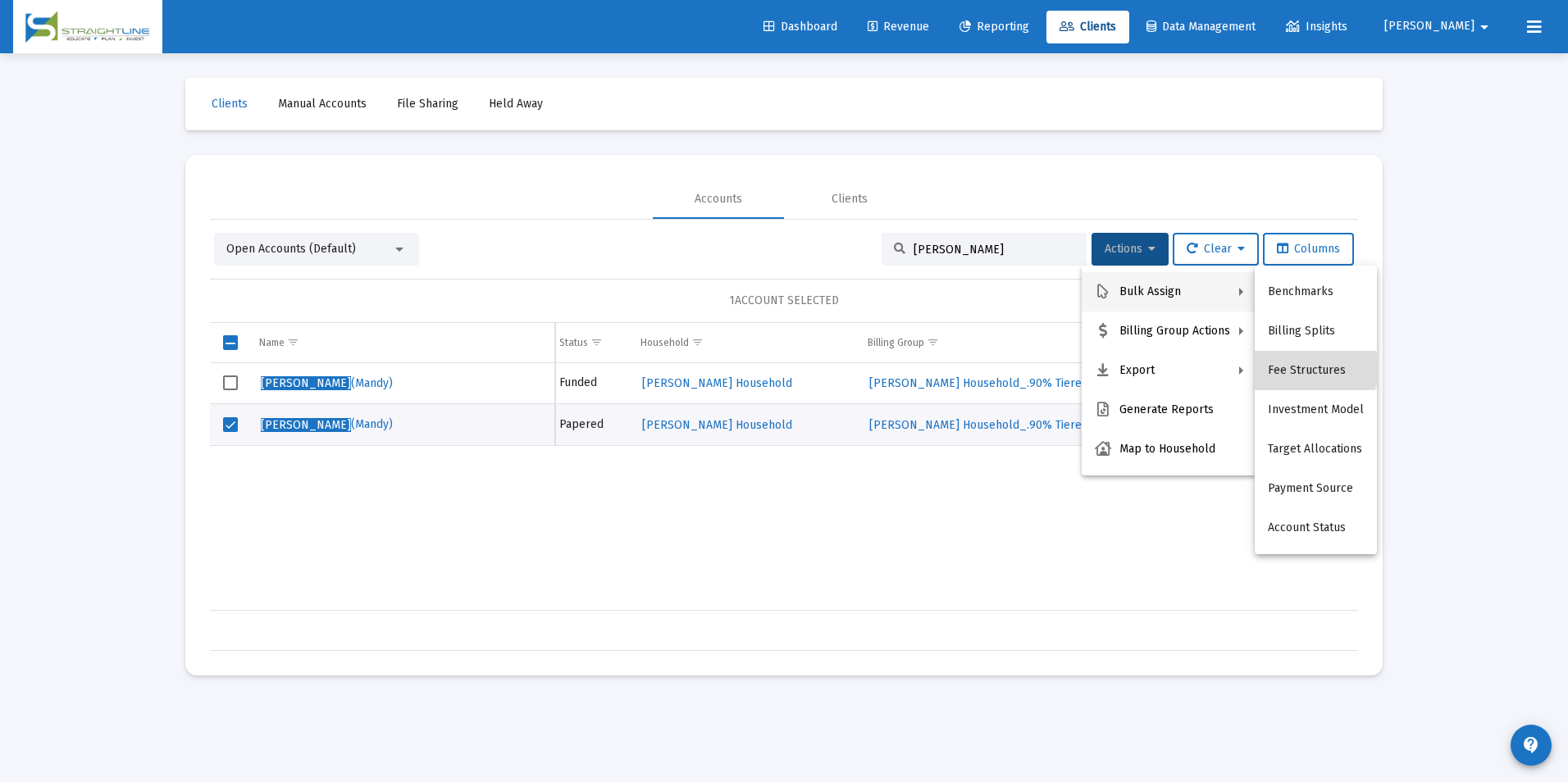
click at [1314, 369] on button "Fee Structures" at bounding box center [1316, 371] width 122 height 40
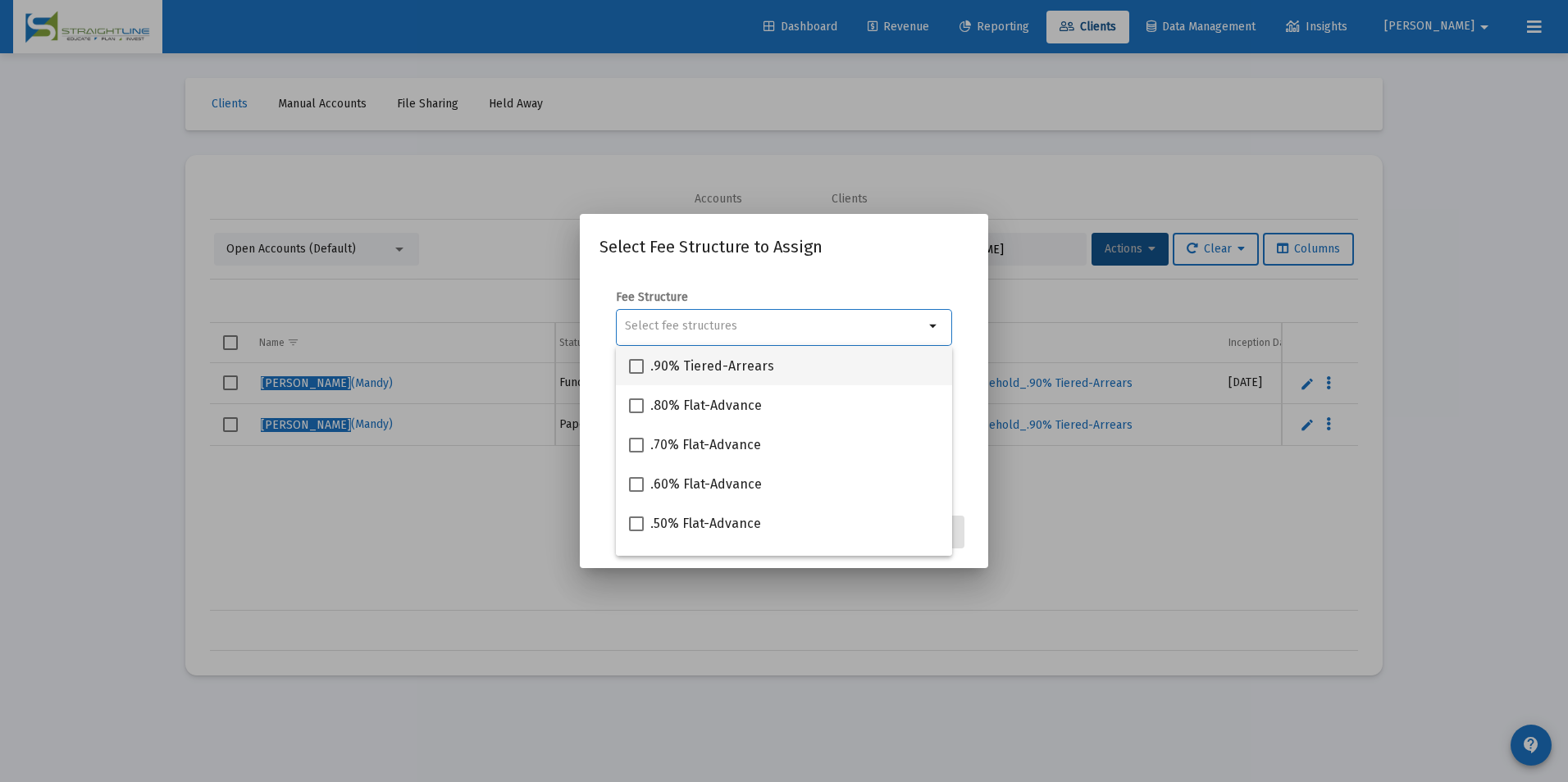
click at [818, 373] on div ".90% Tiered-Arrears" at bounding box center [783, 366] width 310 height 40
checkbox input "true"
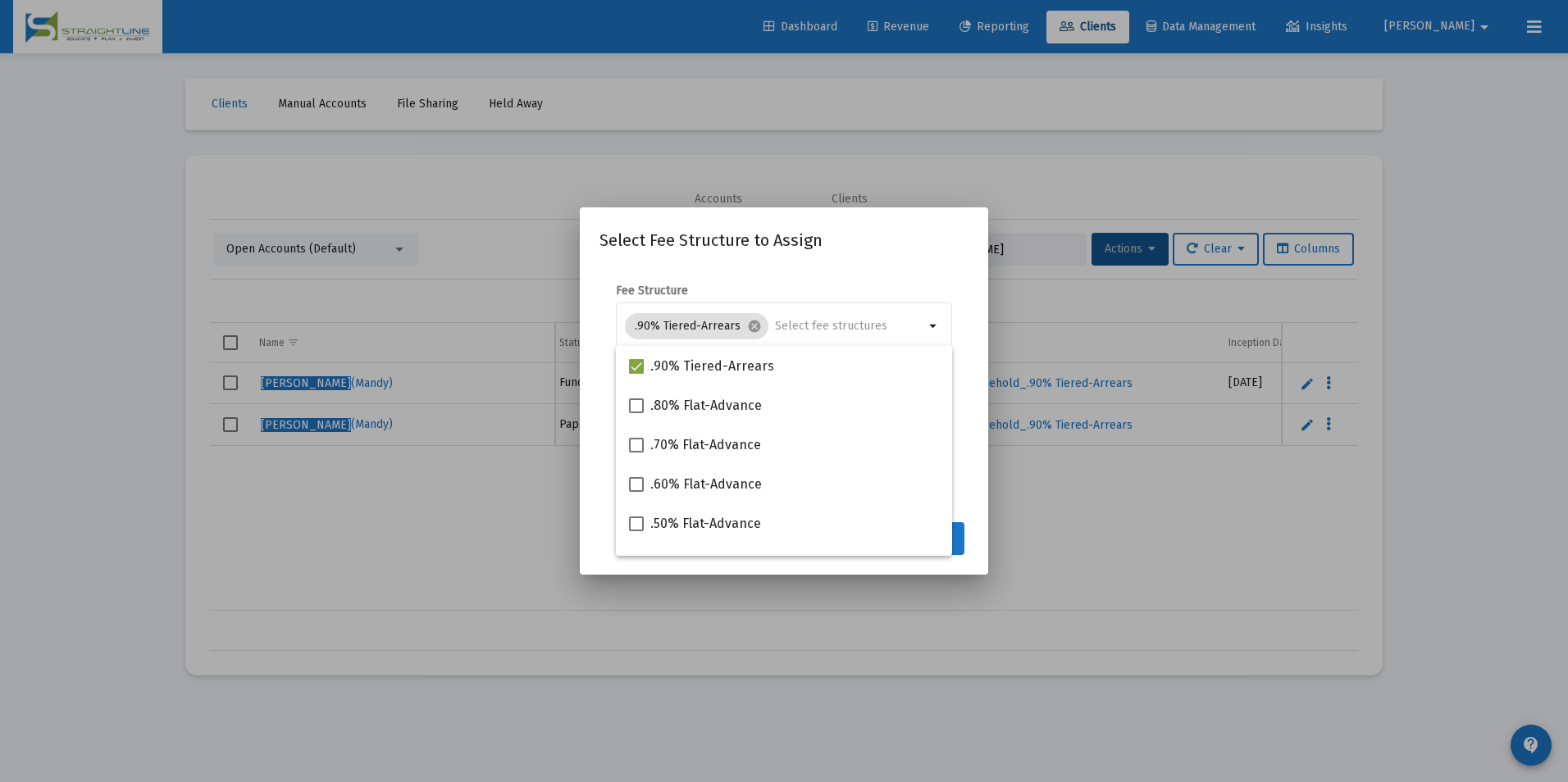
click at [960, 537] on button "Assign" at bounding box center [934, 538] width 59 height 33
